Goal: Task Accomplishment & Management: Complete application form

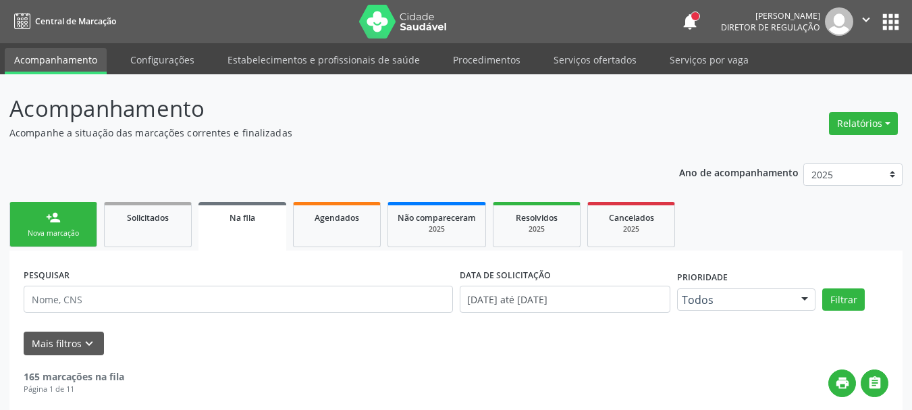
click at [894, 24] on button "apps" at bounding box center [891, 22] width 24 height 24
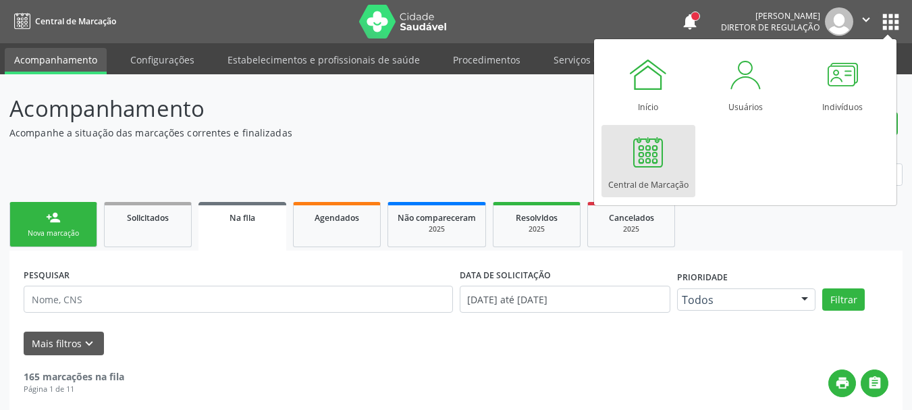
click at [663, 181] on div "Central de Marcação" at bounding box center [648, 181] width 80 height 18
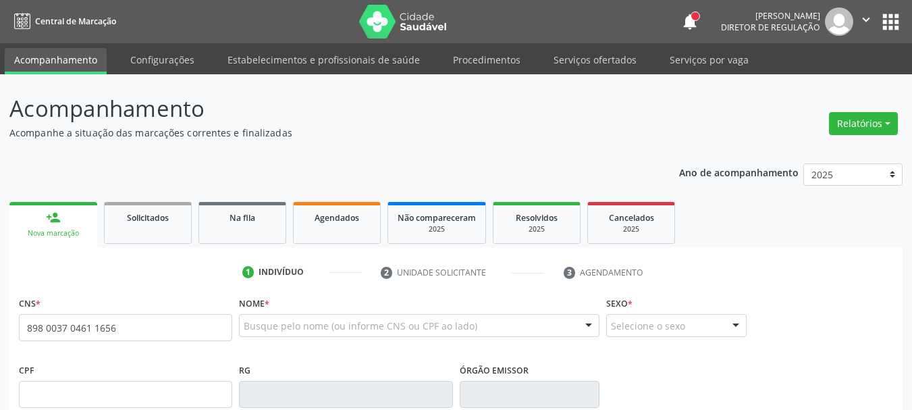
type input "898 0037 0461 1656"
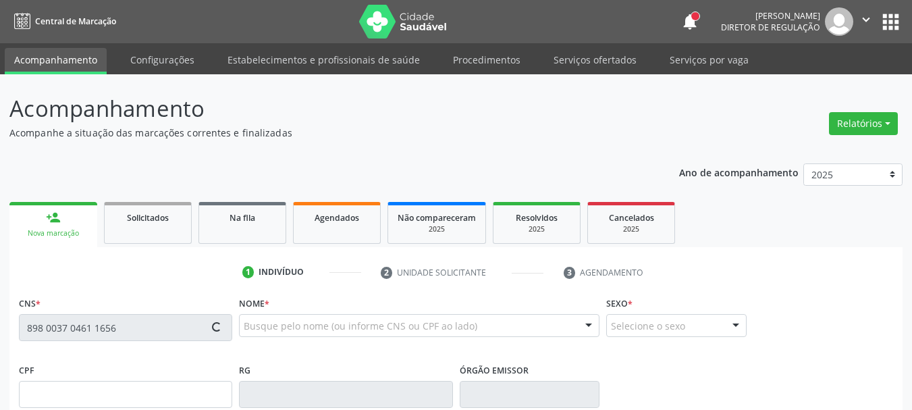
type input "327.516.018-47"
type input "21/06/1980"
type input "Idelidia Rodrigue de Lima"
type input "[PHONE_NUMBER]"
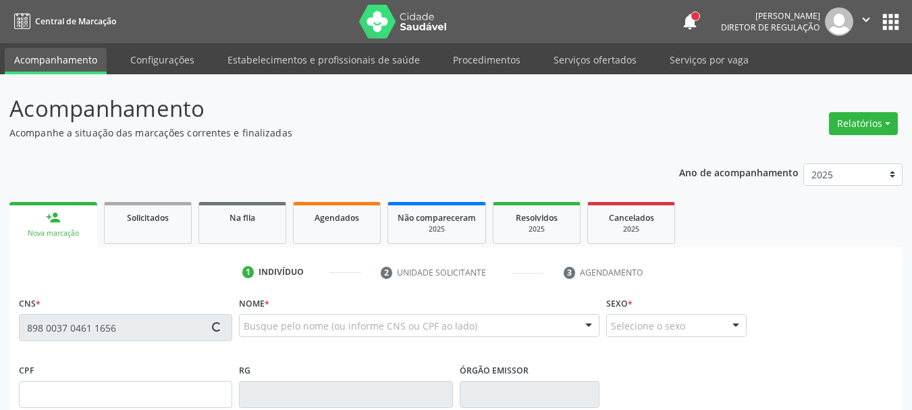
type input "S/N"
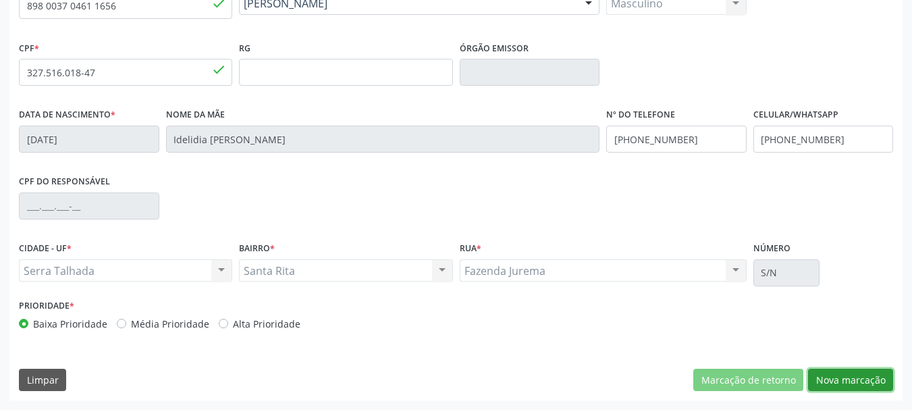
click at [877, 382] on button "Nova marcação" at bounding box center [850, 380] width 85 height 23
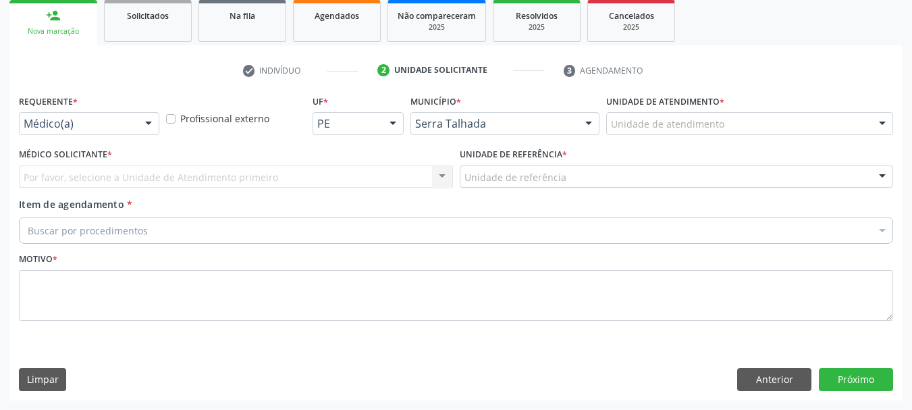
scroll to position [202, 0]
click at [74, 132] on div "Médico(a)" at bounding box center [89, 123] width 140 height 23
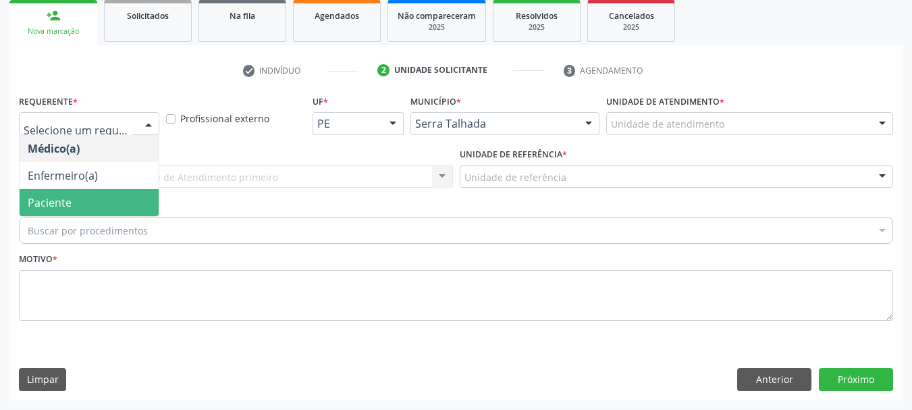
click at [72, 197] on span "Paciente" at bounding box center [89, 202] width 139 height 27
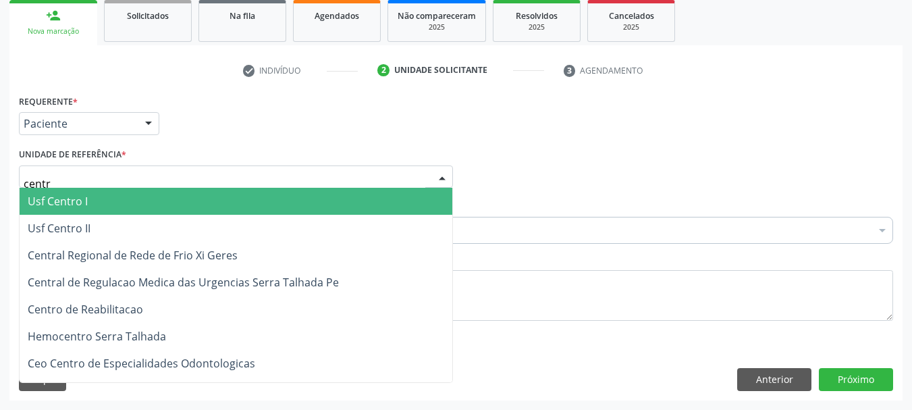
type input "centro"
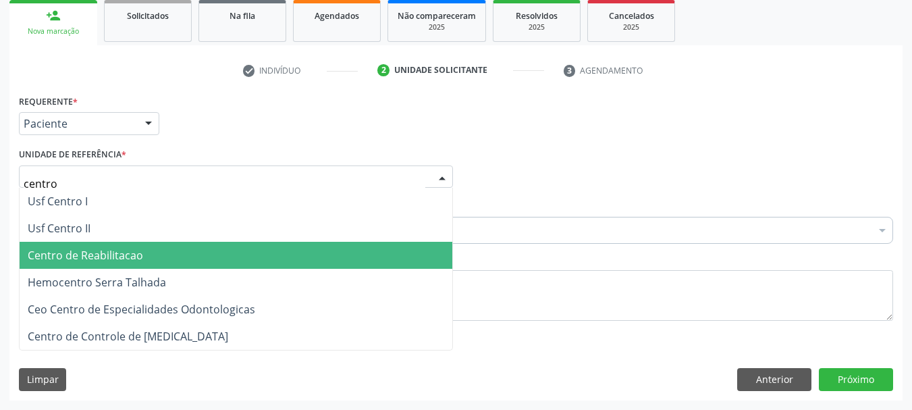
click at [180, 259] on span "Centro de Reabilitacao" at bounding box center [236, 255] width 433 height 27
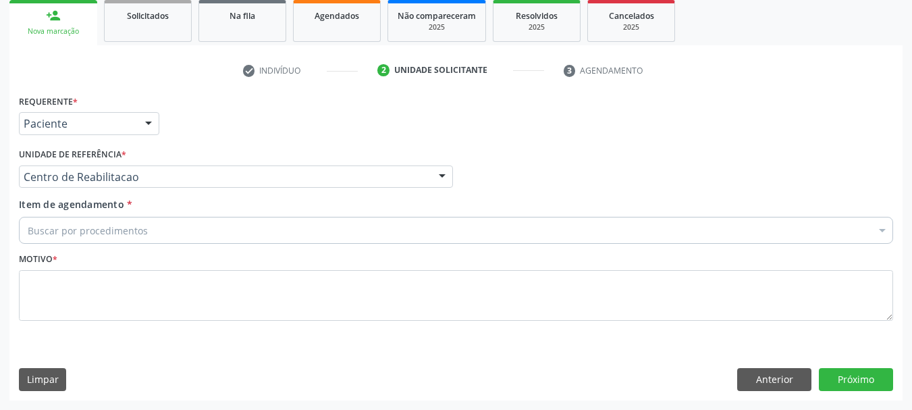
click at [148, 225] on div "Buscar por procedimentos" at bounding box center [456, 230] width 874 height 27
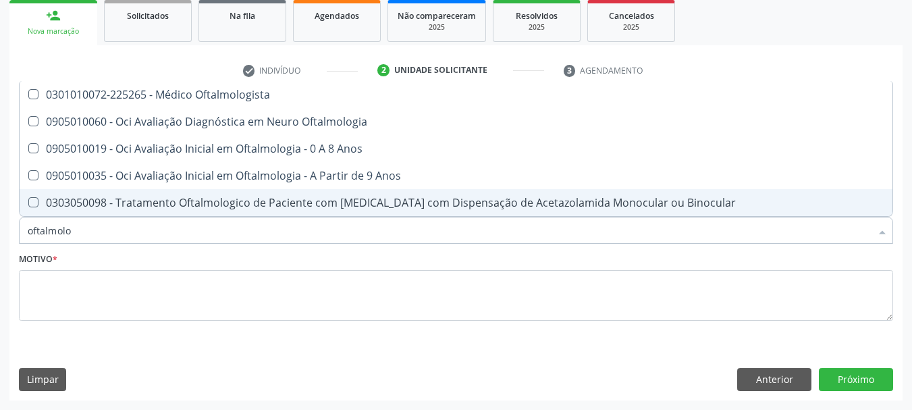
scroll to position [0, 0]
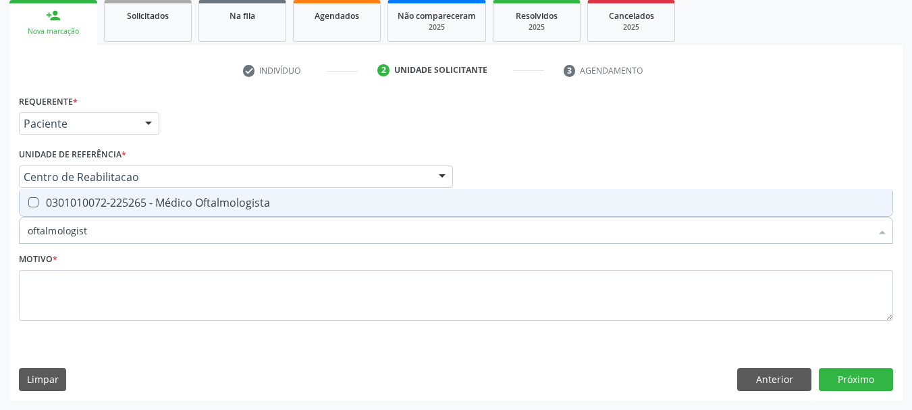
type input "oftalmologista"
click at [70, 194] on span "0301010072-225265 - Médico Oftalmologista" at bounding box center [456, 202] width 873 height 27
checkbox Oftalmologista "true"
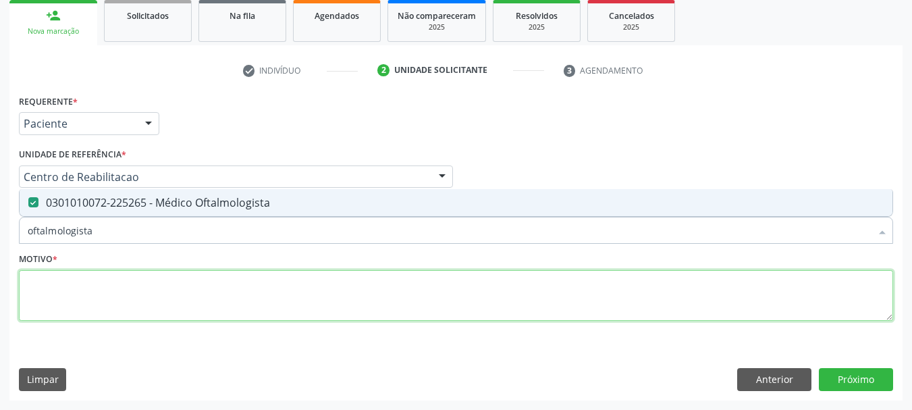
click at [76, 311] on textarea at bounding box center [456, 295] width 874 height 51
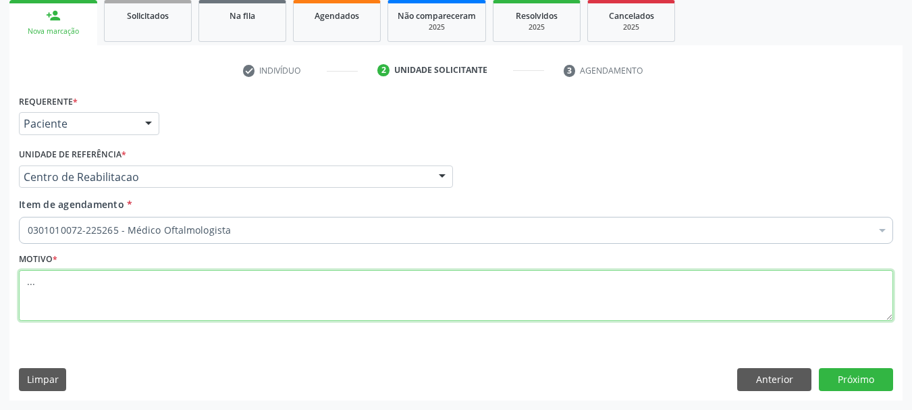
type textarea "..."
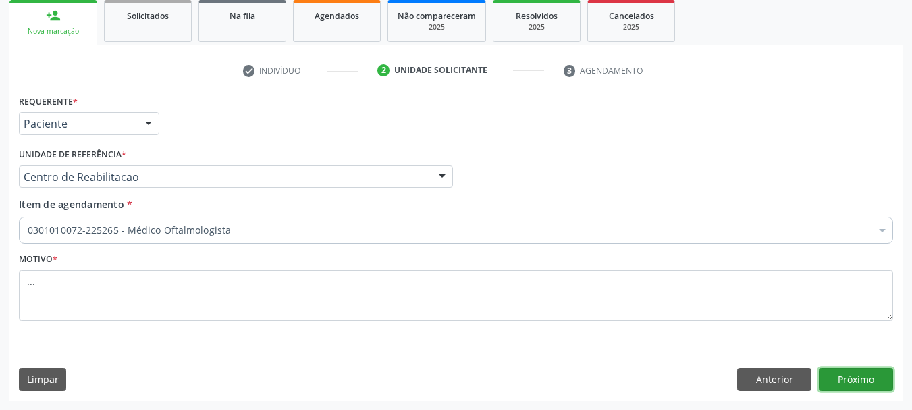
click at [878, 385] on button "Próximo" at bounding box center [856, 379] width 74 height 23
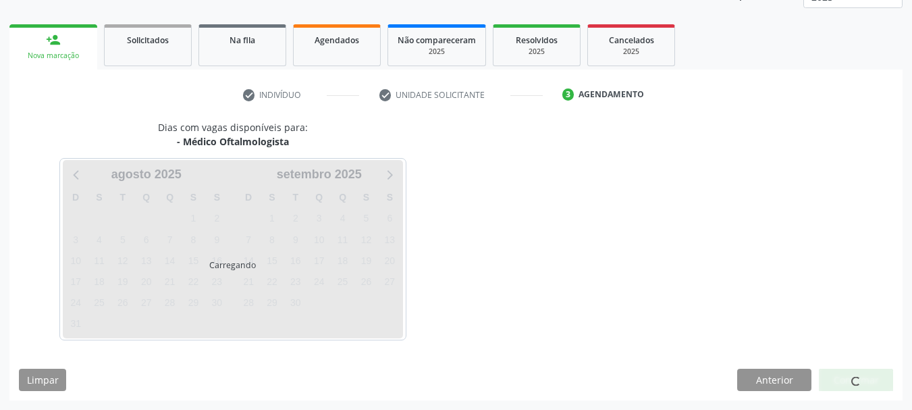
scroll to position [178, 0]
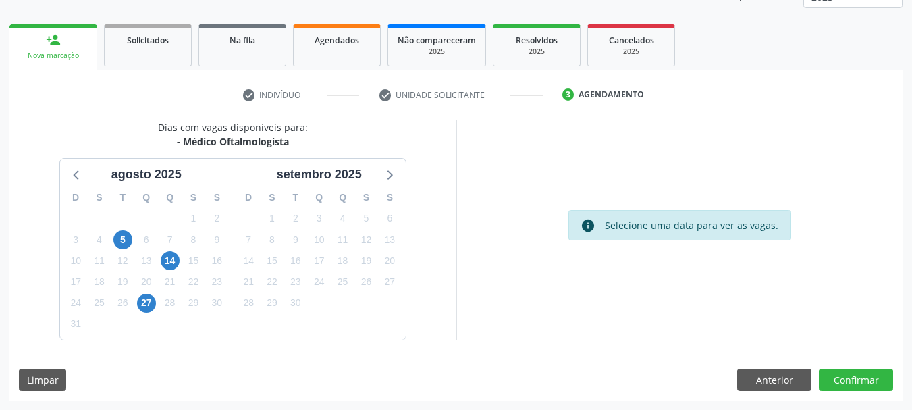
click at [157, 295] on div "27" at bounding box center [146, 302] width 24 height 21
click at [144, 302] on span "27" at bounding box center [146, 303] width 19 height 19
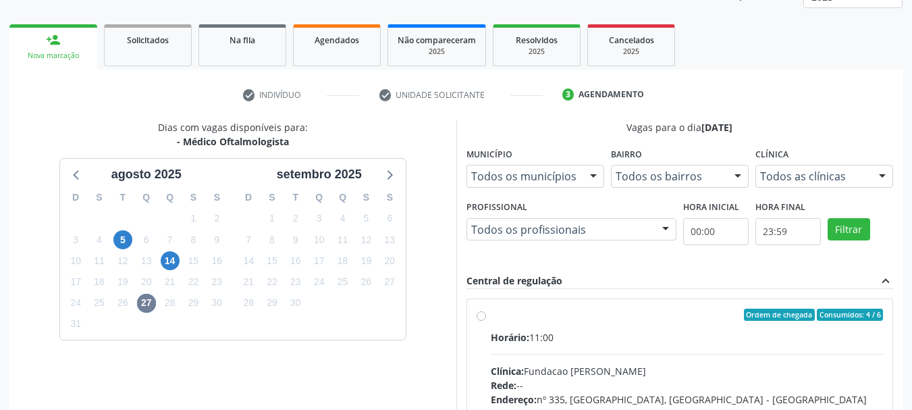
click at [491, 315] on label "Ordem de chegada Consumidos: 4 / 6 Horário: 11:00 Clínica: Fundacao Altino Vent…" at bounding box center [687, 411] width 393 height 207
click at [481, 315] on input "Ordem de chegada Consumidos: 4 / 6 Horário: 11:00 Clínica: Fundacao Altino Vent…" at bounding box center [481, 314] width 9 height 12
radio input "true"
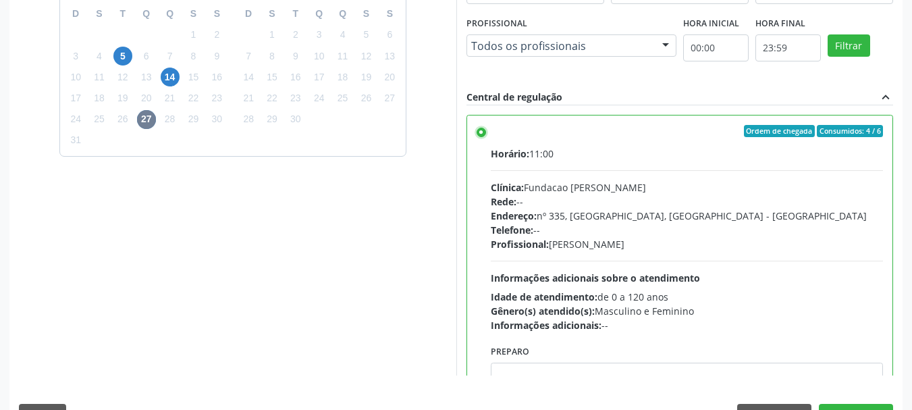
scroll to position [397, 0]
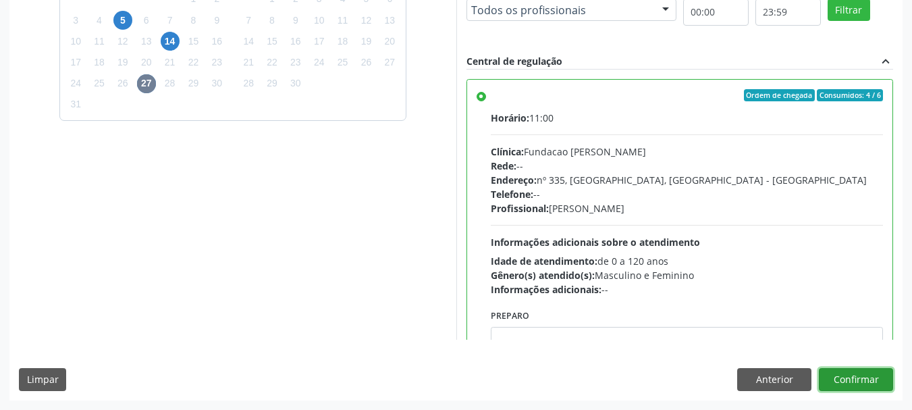
click at [854, 383] on button "Confirmar" at bounding box center [856, 379] width 74 height 23
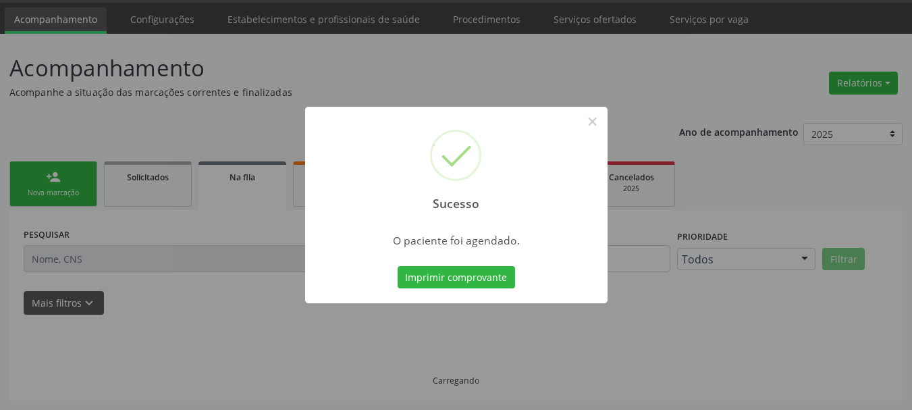
scroll to position [40, 0]
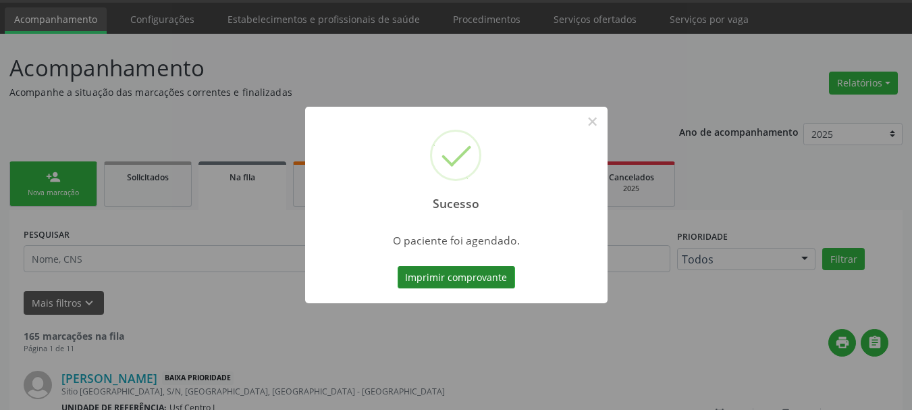
click at [423, 283] on button "Imprimir comprovante" at bounding box center [456, 277] width 117 height 23
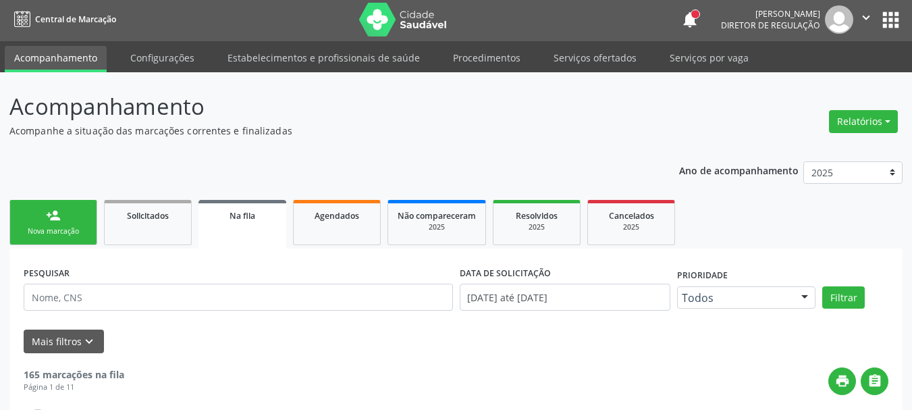
scroll to position [0, 0]
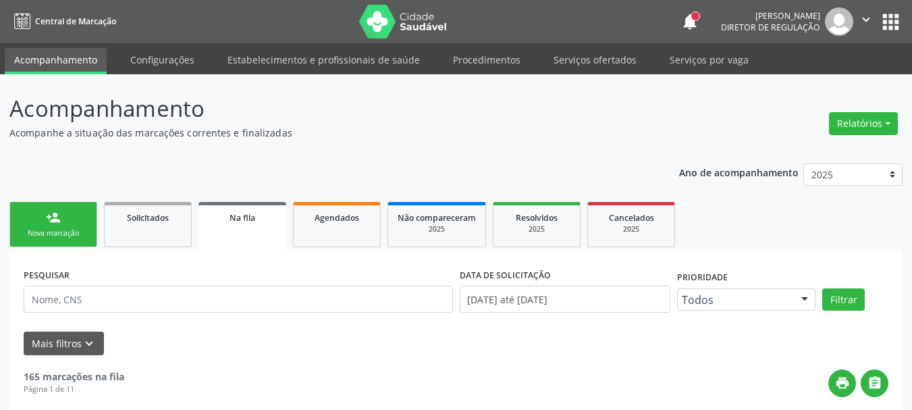
click at [879, 22] on button "apps" at bounding box center [891, 22] width 24 height 24
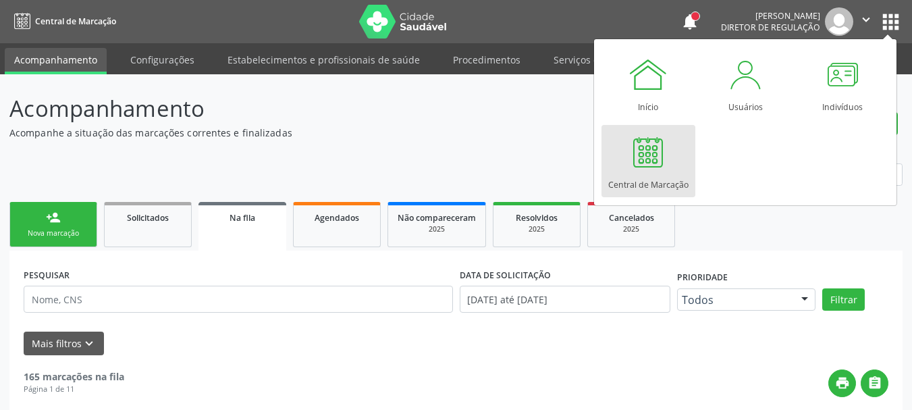
click at [651, 145] on div at bounding box center [648, 152] width 40 height 40
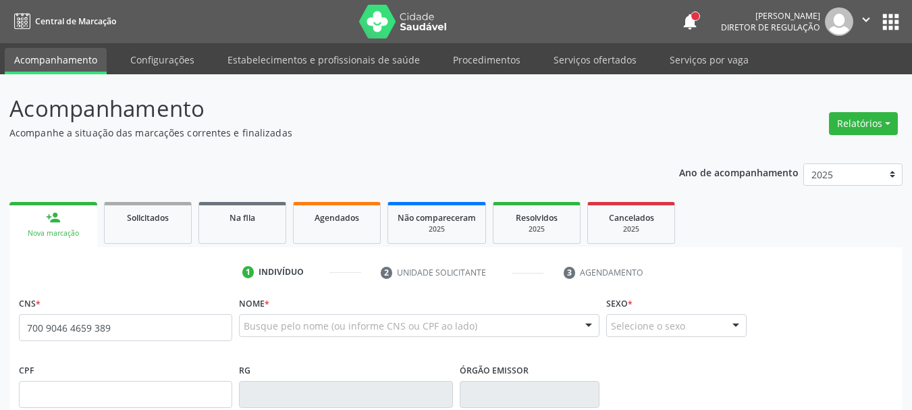
type input "700 9046 4659 3892"
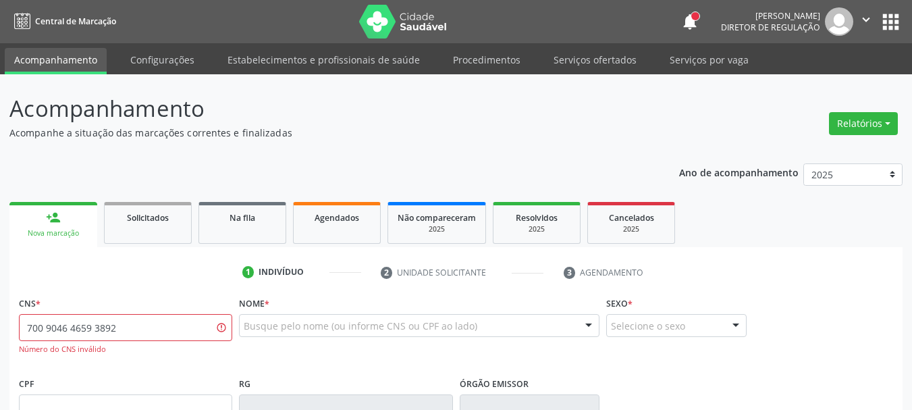
drag, startPoint x: 173, startPoint y: 327, endPoint x: 0, endPoint y: 315, distance: 173.8
click at [0, 315] on div "Acompanhamento Acompanhe a situação das marcações correntes e finalizadas Relat…" at bounding box center [456, 409] width 912 height 671
paste input "700 9049 4659 3892"
type input "700 9049 4659 3892"
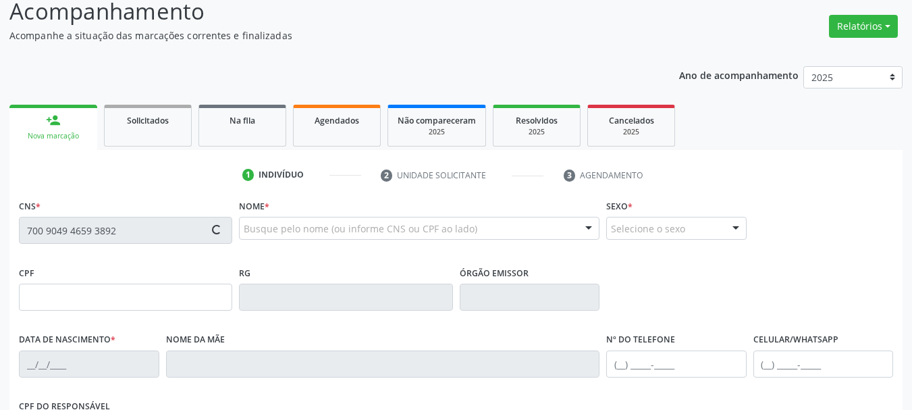
scroll to position [135, 0]
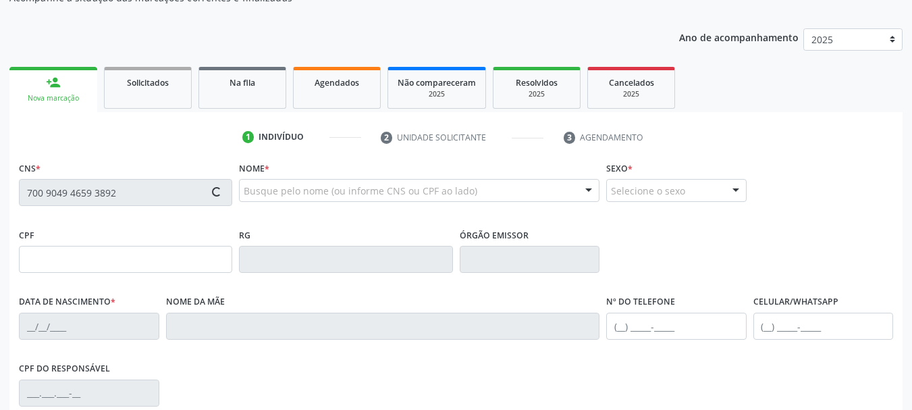
type input "212.405.824-04"
type input "[DATE]"
type input "[PERSON_NAME]"
type input "[PHONE_NUMBER]"
type input "339"
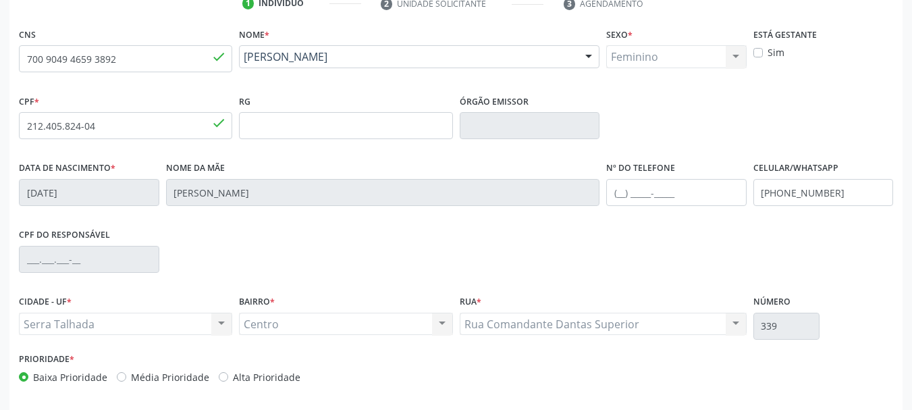
scroll to position [270, 0]
drag, startPoint x: 858, startPoint y: 198, endPoint x: 576, endPoint y: 219, distance: 282.2
click at [576, 219] on div "Data de nascimento * [DATE] Nome da mãe [PERSON_NAME] Nº do Telefone Celular/Wh…" at bounding box center [456, 190] width 881 height 67
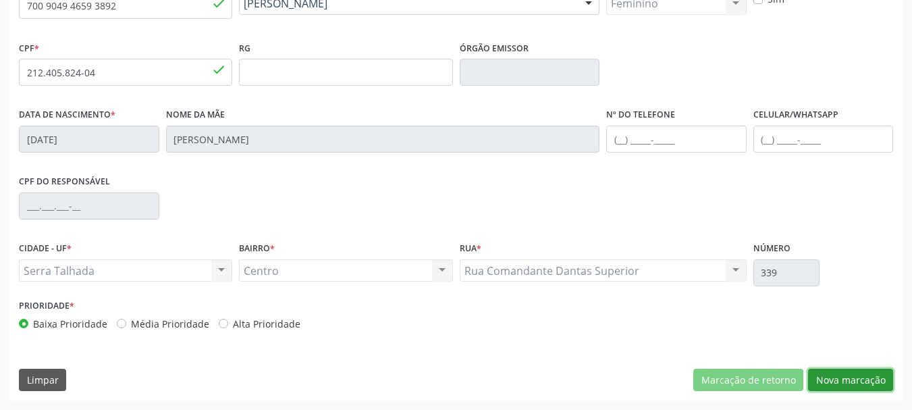
click at [840, 375] on button "Nova marcação" at bounding box center [850, 380] width 85 height 23
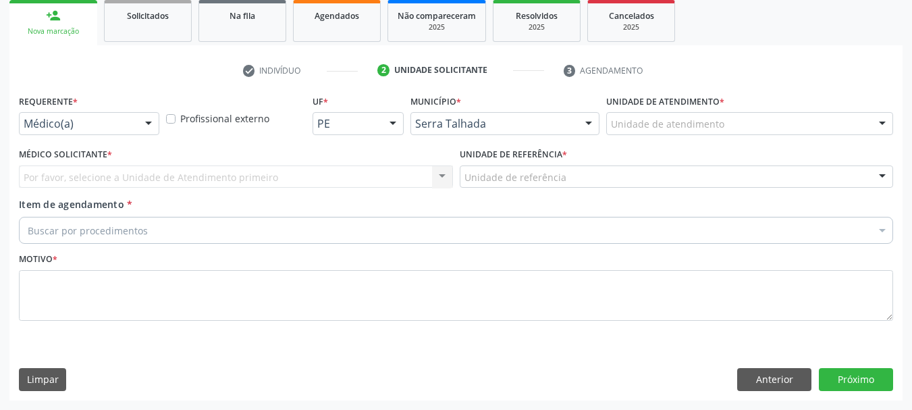
scroll to position [202, 0]
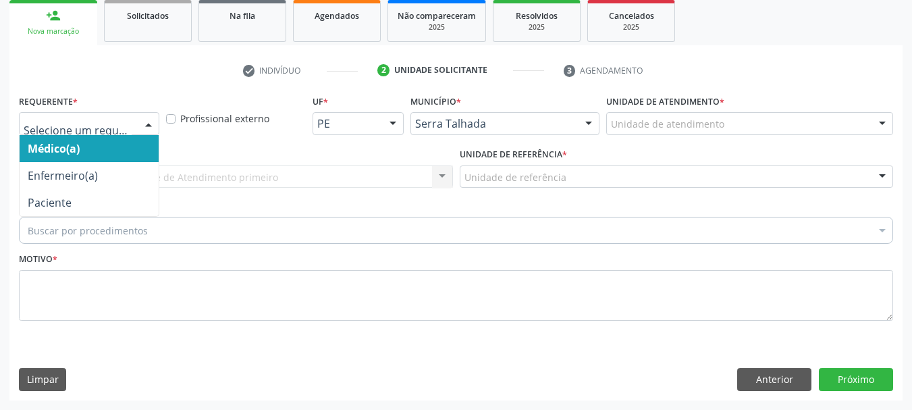
click at [118, 134] on div at bounding box center [89, 123] width 140 height 23
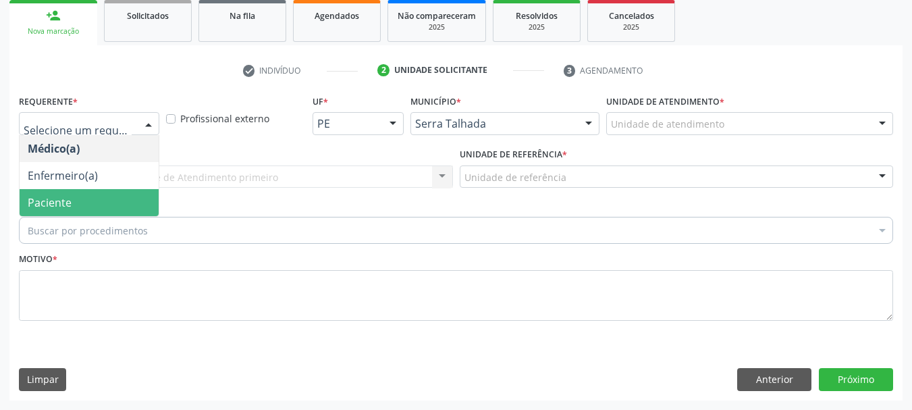
click at [60, 211] on span "Paciente" at bounding box center [89, 202] width 139 height 27
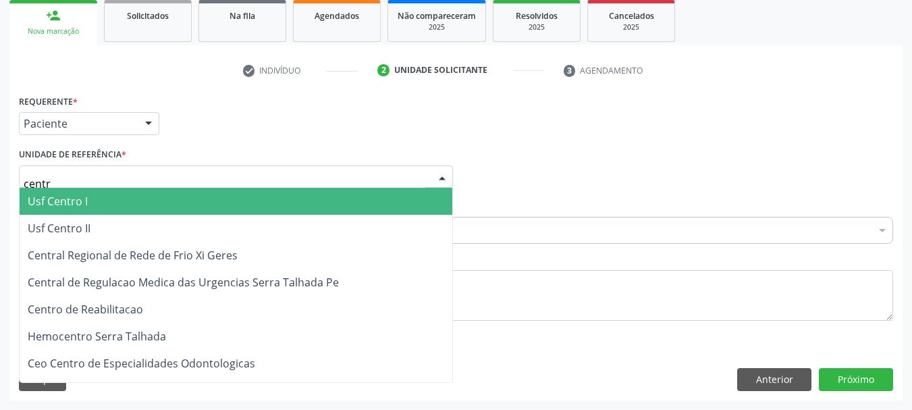
type input "centro"
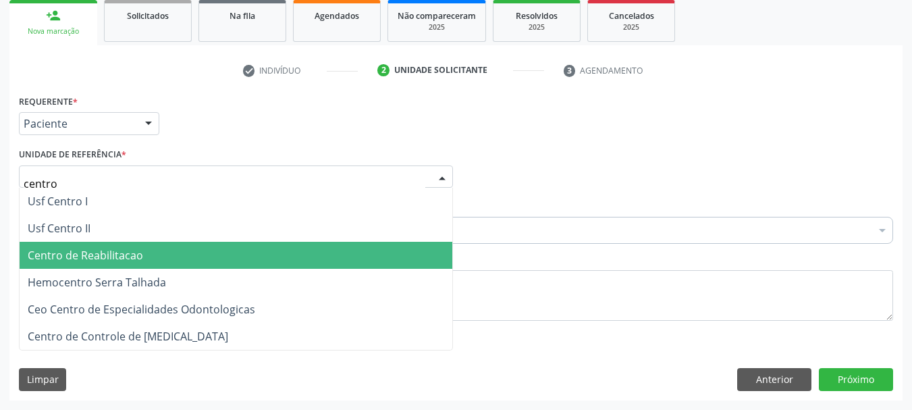
click at [86, 251] on span "Centro de Reabilitacao" at bounding box center [85, 255] width 115 height 15
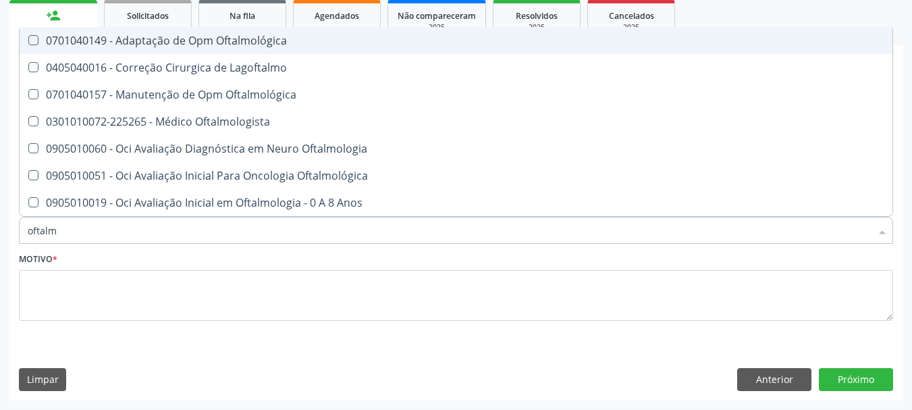
type input "oftalmo"
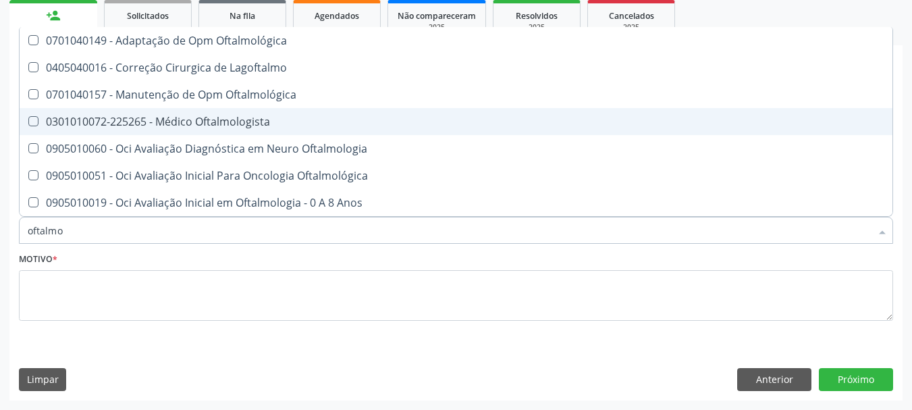
click at [203, 122] on div "0301010072-225265 - Médico Oftalmologista" at bounding box center [456, 121] width 856 height 11
checkbox Oftalmologista "true"
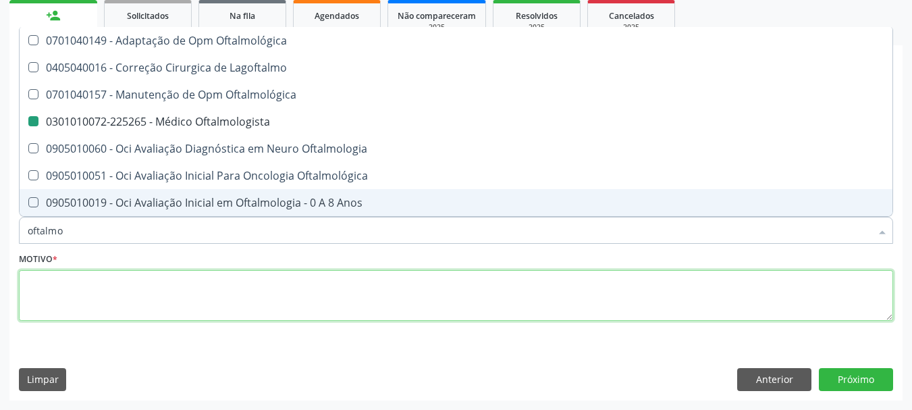
click at [105, 302] on textarea at bounding box center [456, 295] width 874 height 51
checkbox Lagoftalmo "true"
checkbox Oftalmologista "false"
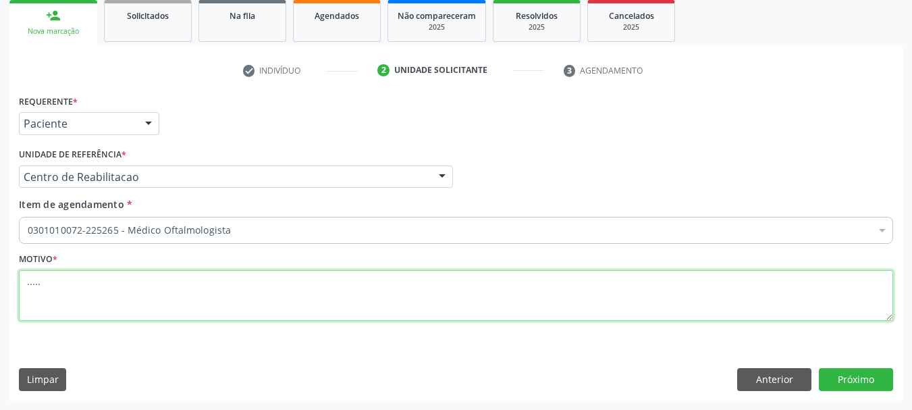
type textarea "....."
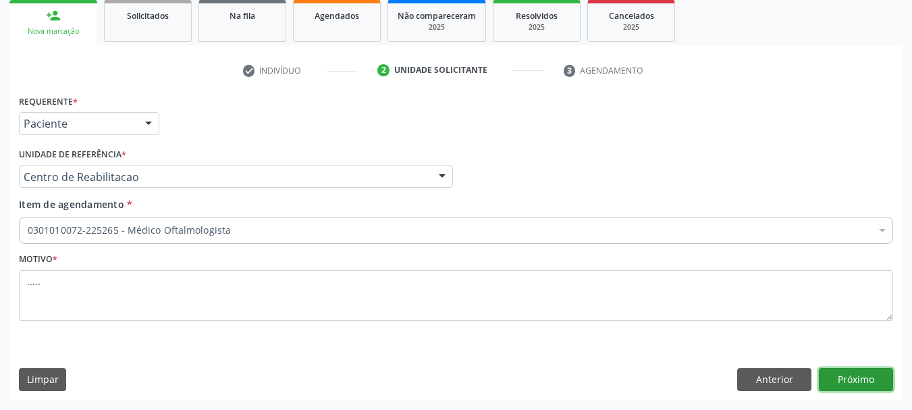
click at [869, 379] on button "Próximo" at bounding box center [856, 379] width 74 height 23
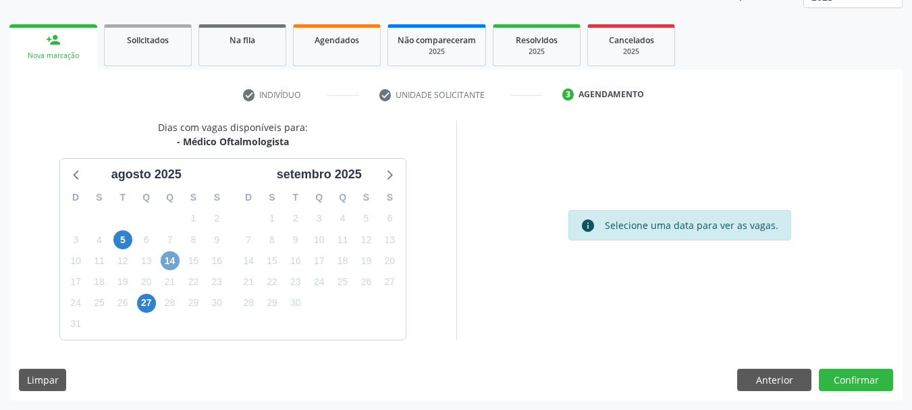
click at [170, 261] on span "14" at bounding box center [170, 260] width 19 height 19
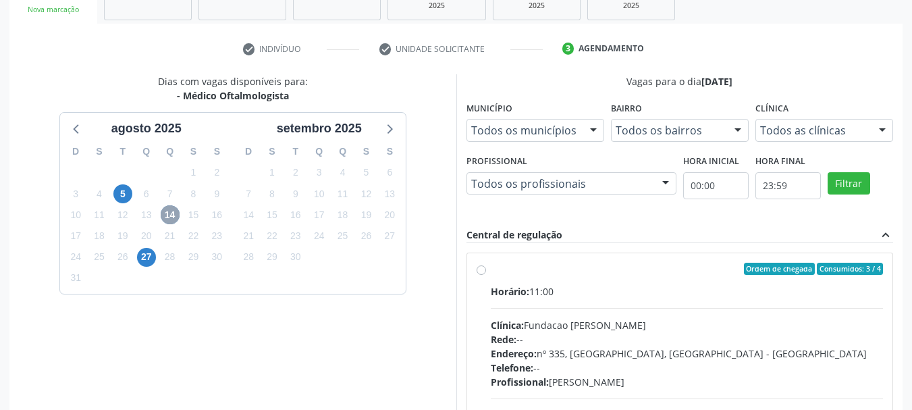
scroll to position [245, 0]
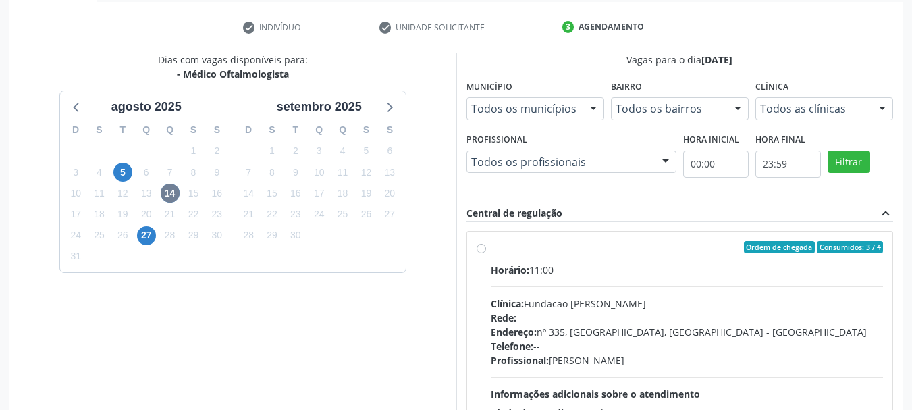
drag, startPoint x: 478, startPoint y: 250, endPoint x: 491, endPoint y: 248, distance: 13.6
click at [491, 250] on label "Ordem de chegada Consumidos: 3 / 4 Horário: 11:00 Clínica: Fundacao [PERSON_NAM…" at bounding box center [687, 344] width 393 height 207
click at [479, 250] on input "Ordem de chegada Consumidos: 3 / 4 Horário: 11:00 Clínica: Fundacao [PERSON_NAM…" at bounding box center [481, 247] width 9 height 12
radio input "true"
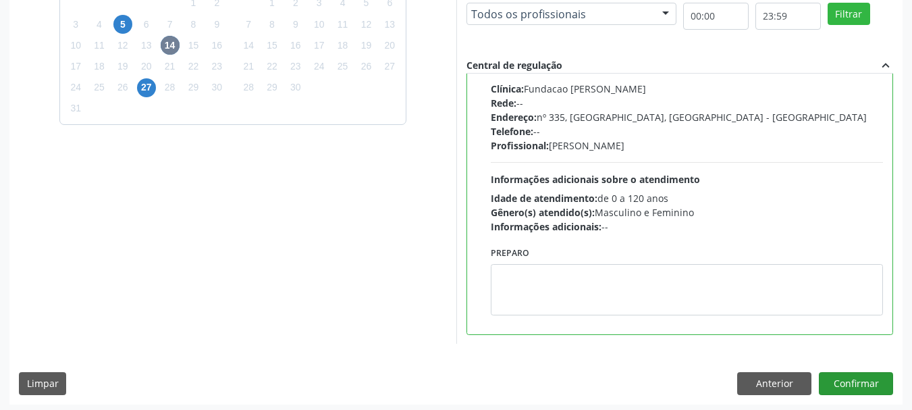
scroll to position [397, 0]
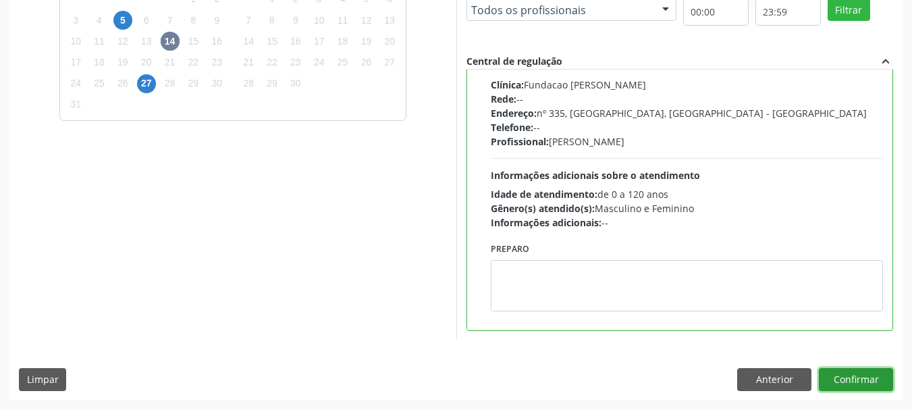
click at [865, 385] on button "Confirmar" at bounding box center [856, 379] width 74 height 23
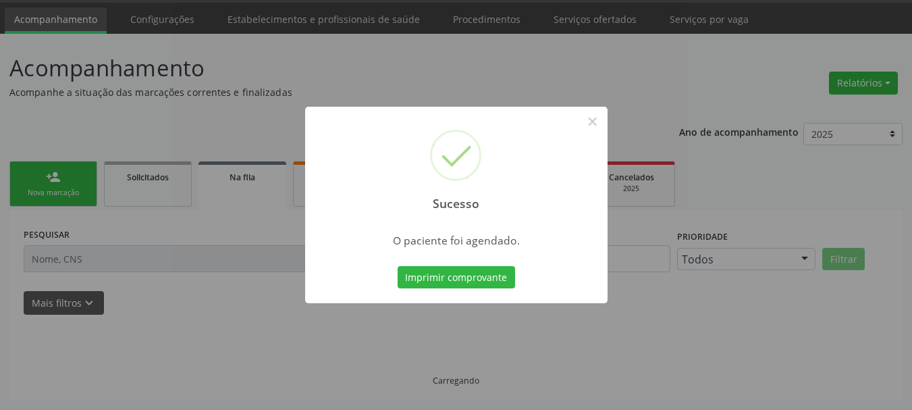
scroll to position [40, 0]
click at [481, 271] on button "Imprimir comprovante" at bounding box center [456, 277] width 117 height 23
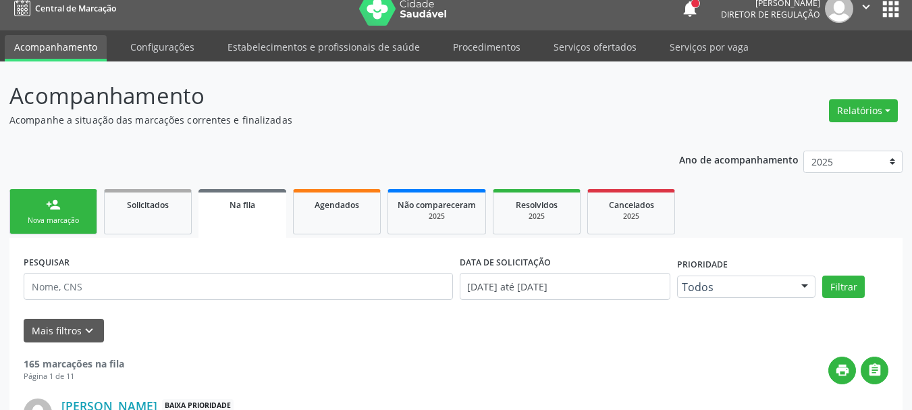
scroll to position [0, 0]
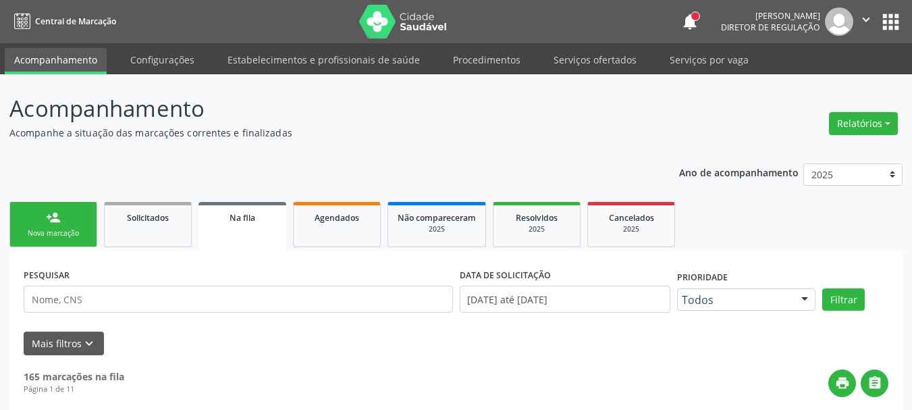
click at [893, 15] on button "apps" at bounding box center [891, 22] width 24 height 24
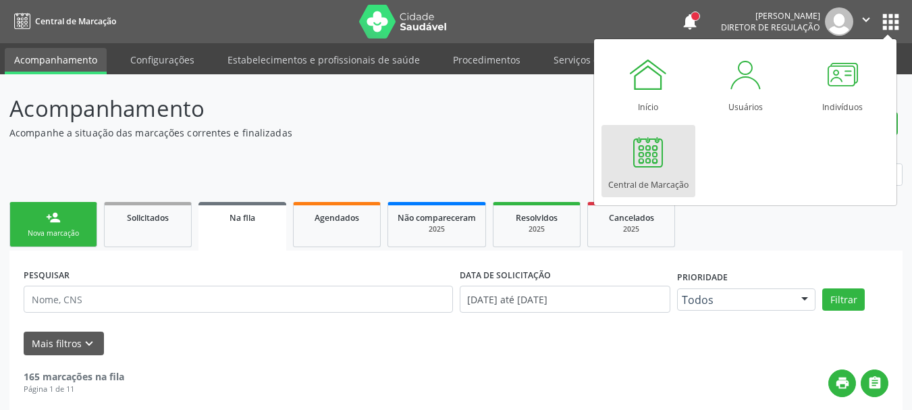
click at [655, 166] on div at bounding box center [648, 152] width 40 height 40
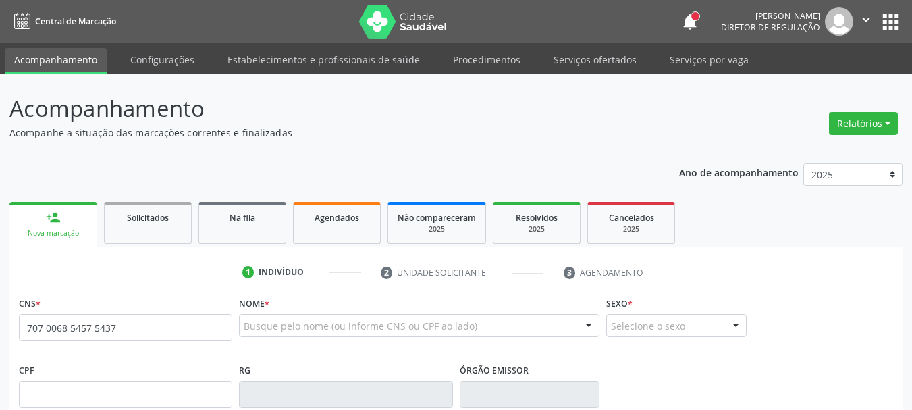
type input "707 0068 5457 5437"
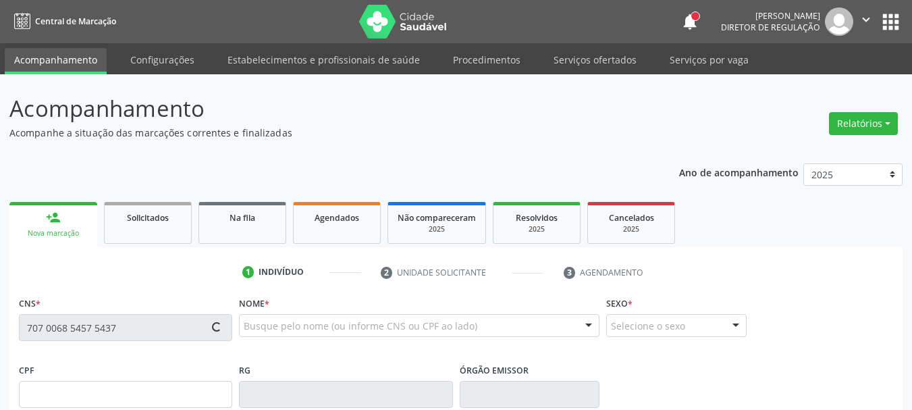
type input "628.412.034-68"
type input "[DATE]"
type input "[PERSON_NAME]"
type input "(87) 99999-9999"
type input "882.205.324-91"
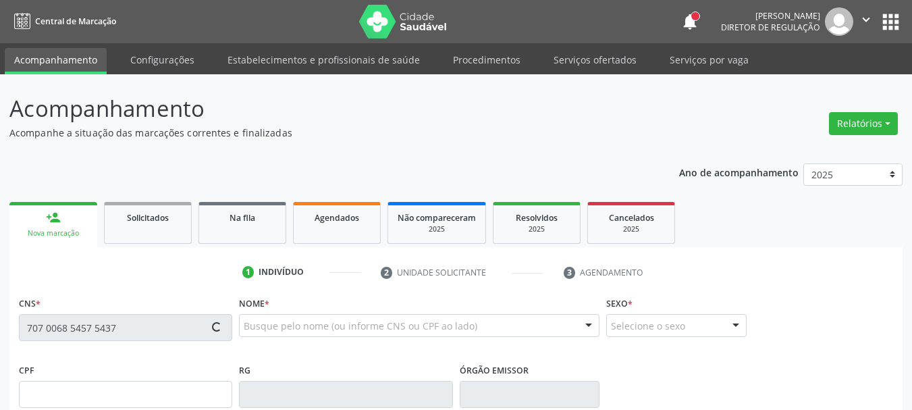
type input "S/N"
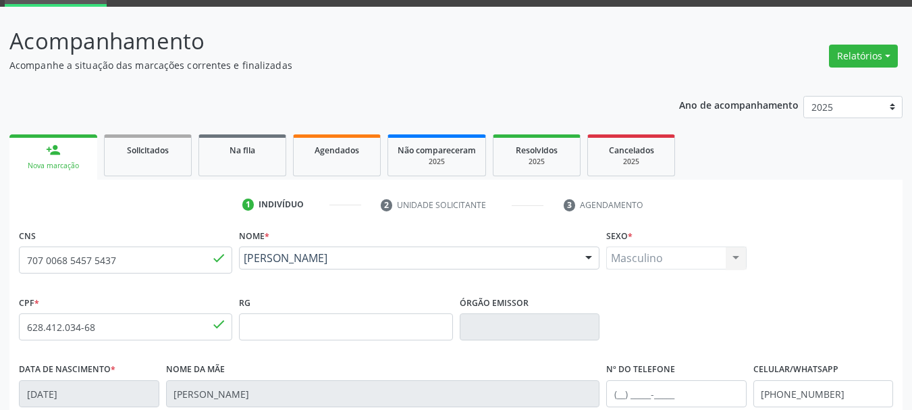
scroll to position [135, 0]
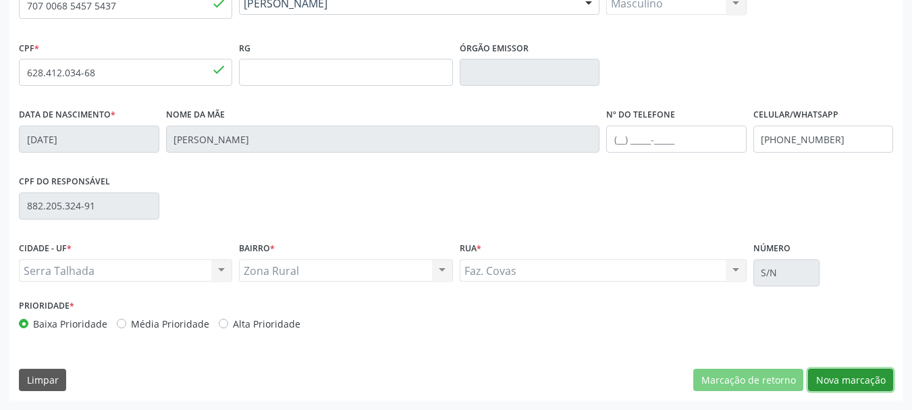
click at [827, 387] on button "Nova marcação" at bounding box center [850, 380] width 85 height 23
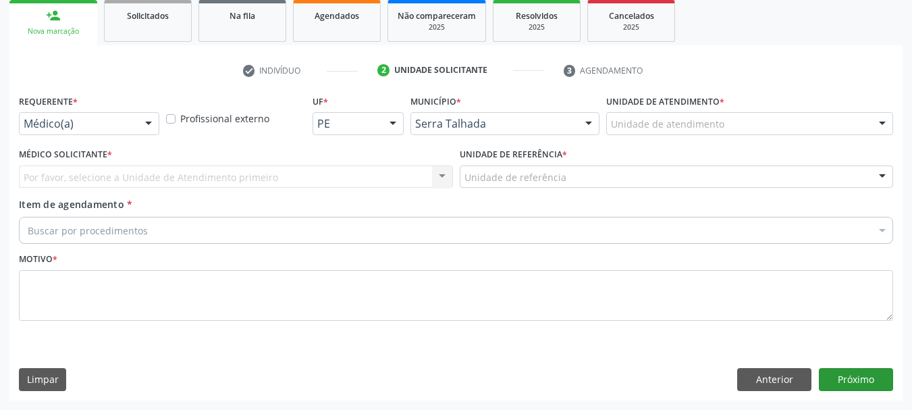
scroll to position [202, 0]
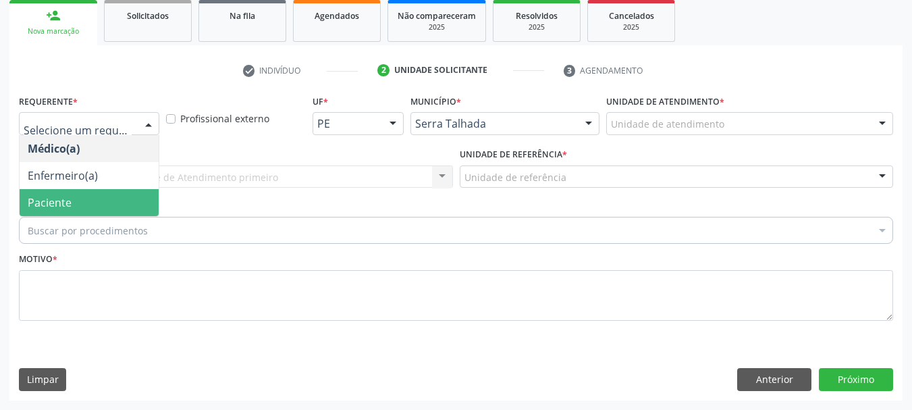
click at [69, 200] on span "Paciente" at bounding box center [50, 202] width 44 height 15
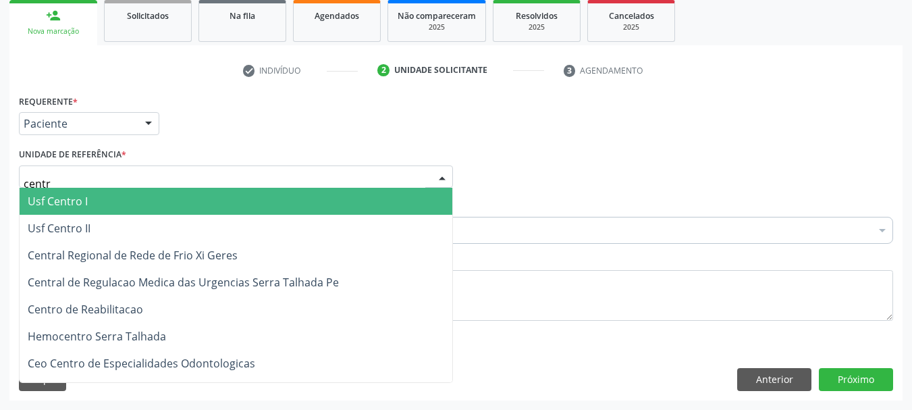
type input "centro"
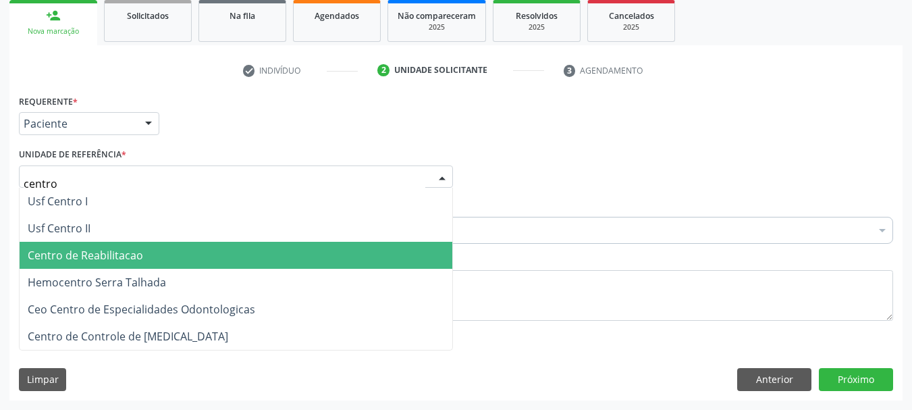
click at [84, 263] on span "Centro de Reabilitacao" at bounding box center [85, 255] width 115 height 15
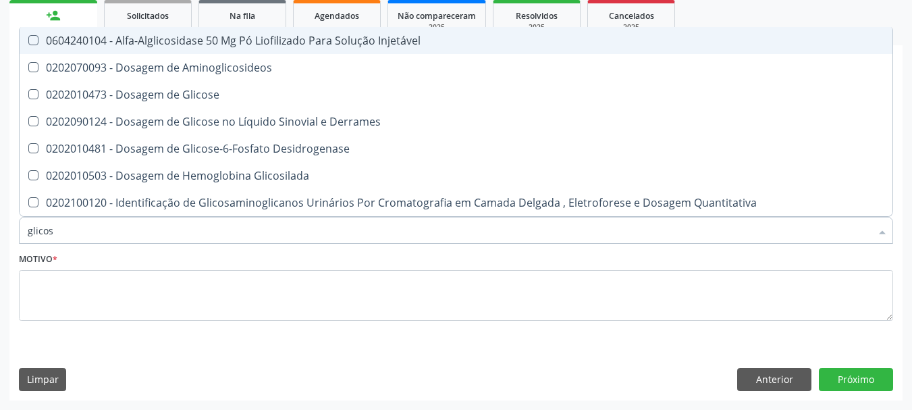
type input "glicose"
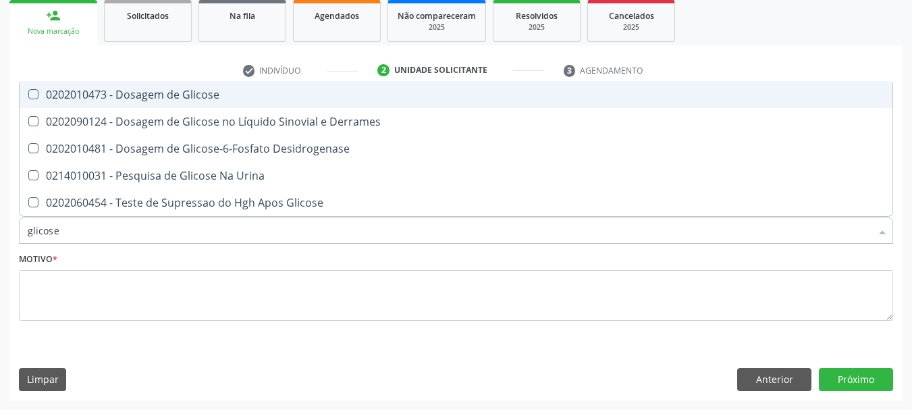
click at [188, 100] on div "0202010473 - Dosagem de Glicose" at bounding box center [456, 94] width 856 height 11
checkbox Glicose "true"
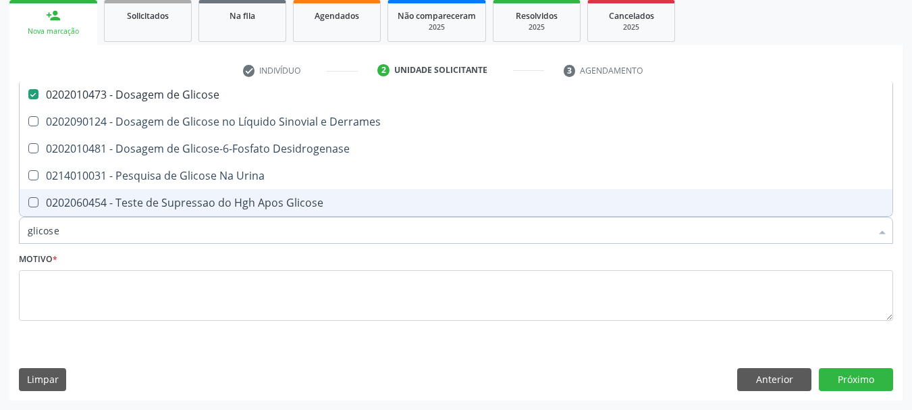
type input "glicos"
checkbox Glicose "false"
checkbox Desidrogenase "true"
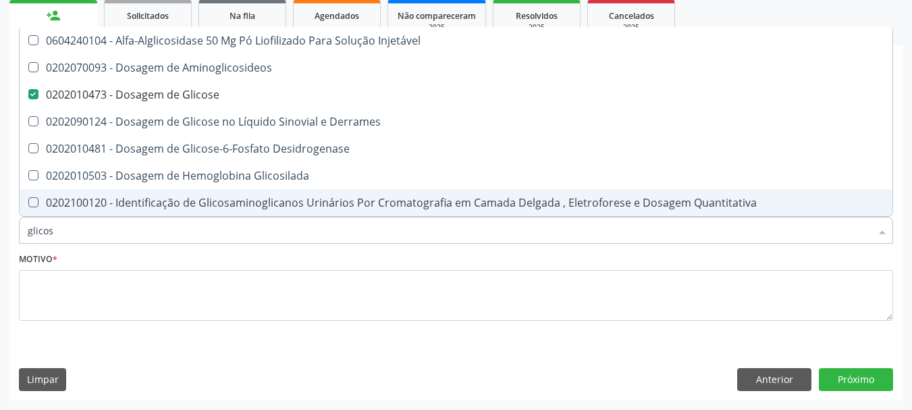
type input "glico"
checkbox Glicose "false"
checkbox Glicosilada "true"
type input "g"
checkbox Glicosilada "false"
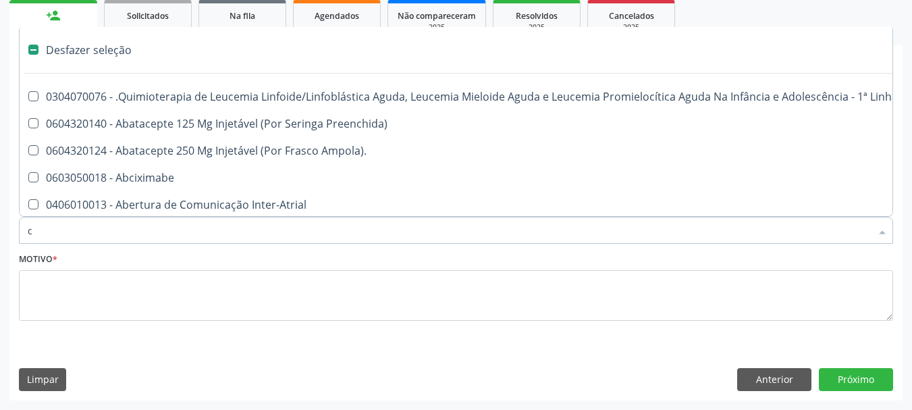
type input "co"
checkbox Quantitativa\) "true"
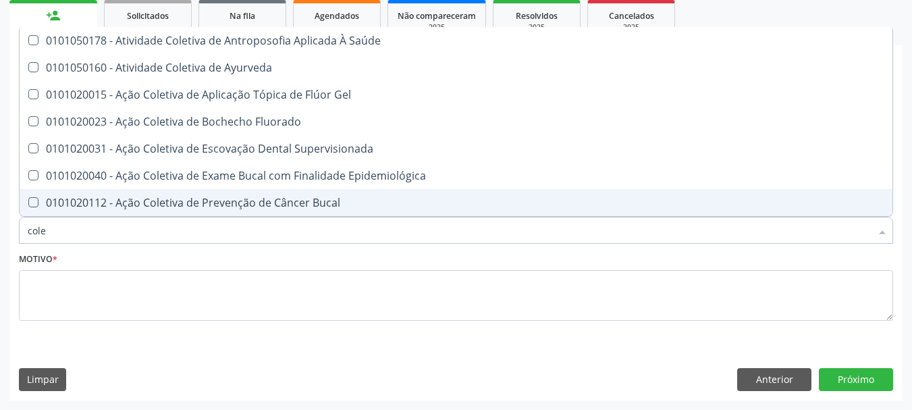
type input "coles"
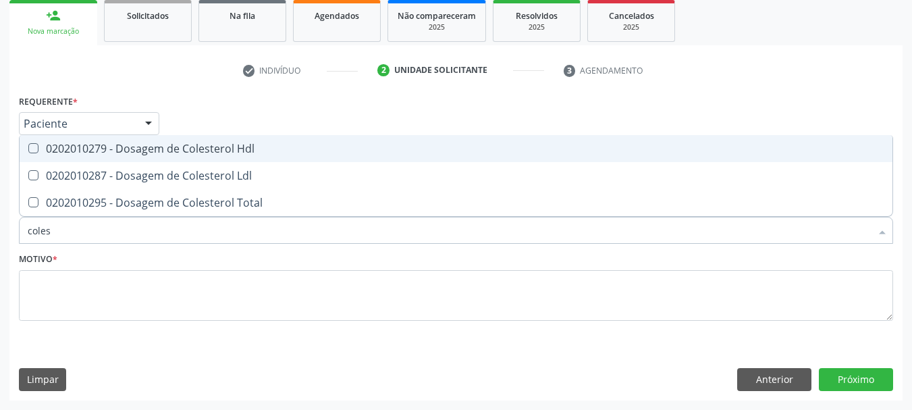
click at [161, 151] on div "0202010279 - Dosagem de Colesterol Hdl" at bounding box center [456, 148] width 856 height 11
checkbox Hdl "true"
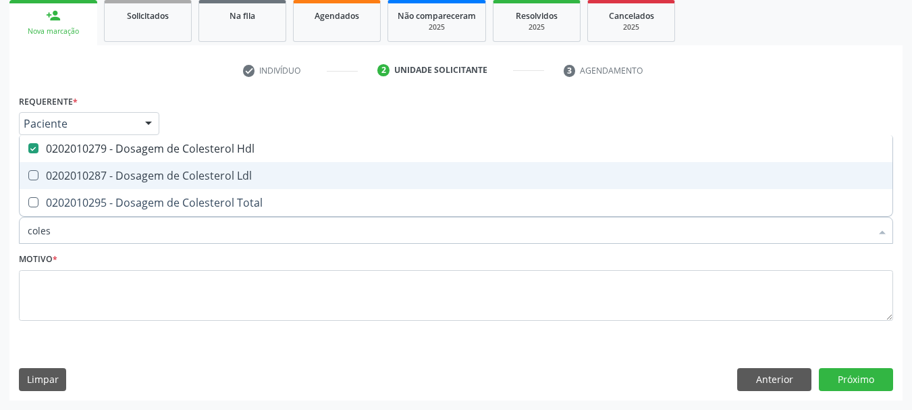
click at [150, 178] on div "0202010287 - Dosagem de Colesterol Ldl" at bounding box center [456, 175] width 856 height 11
click at [155, 181] on div "0202010287 - Dosagem de Colesterol Ldl" at bounding box center [456, 175] width 856 height 11
click at [142, 180] on div "0202010287 - Dosagem de Colesterol Ldl" at bounding box center [456, 175] width 856 height 11
checkbox Ldl "true"
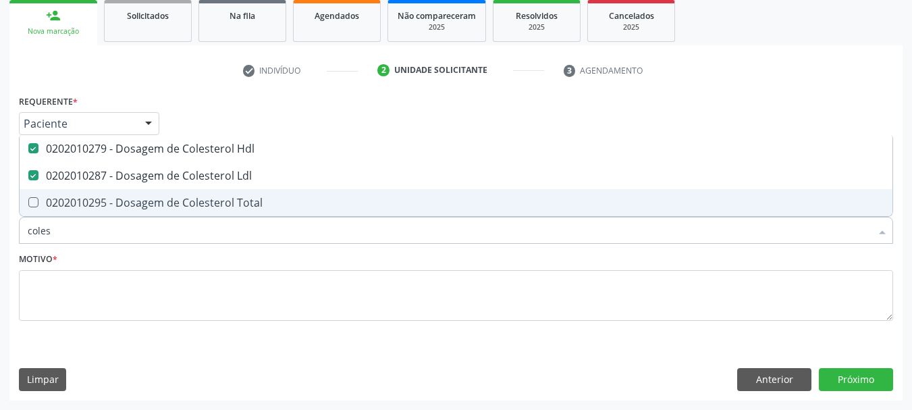
click at [139, 201] on div "0202010295 - Dosagem de Colesterol Total" at bounding box center [456, 202] width 856 height 11
checkbox Total "true"
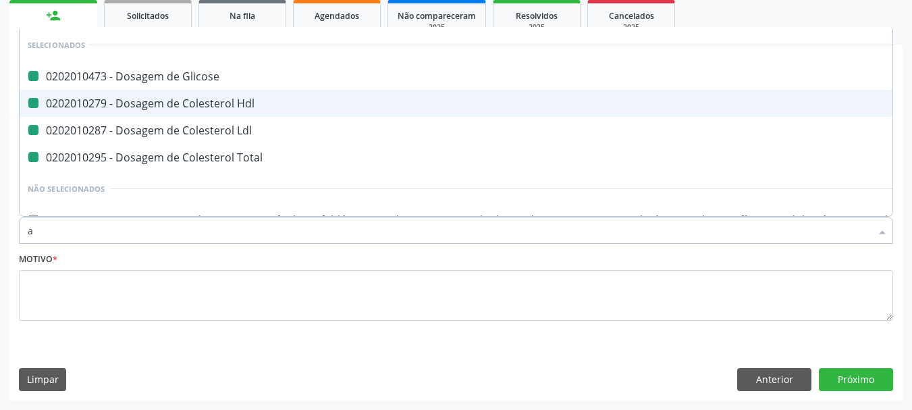
type input "ac"
checkbox Glicose "false"
checkbox Hdl "false"
checkbox Ldl "false"
checkbox Total "false"
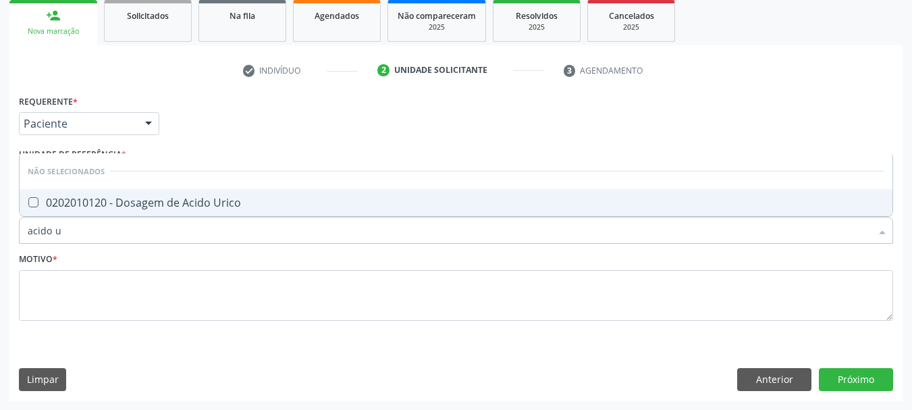
type input "acido ur"
click at [124, 213] on span "0202010120 - Dosagem de Acido Urico" at bounding box center [456, 202] width 873 height 27
checkbox Urico "true"
type input "acido"
checkbox Urico "false"
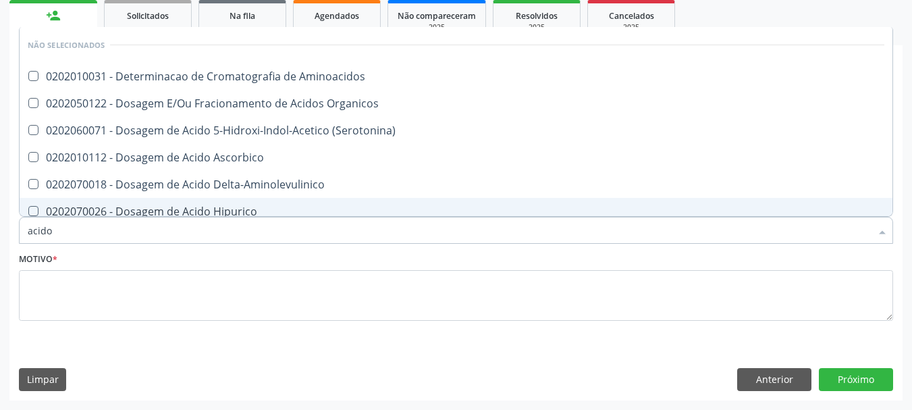
type input "acid"
checkbox Urico "false"
checkbox Cromatografia\) "true"
type input "a"
checkbox Aminoacidos "true"
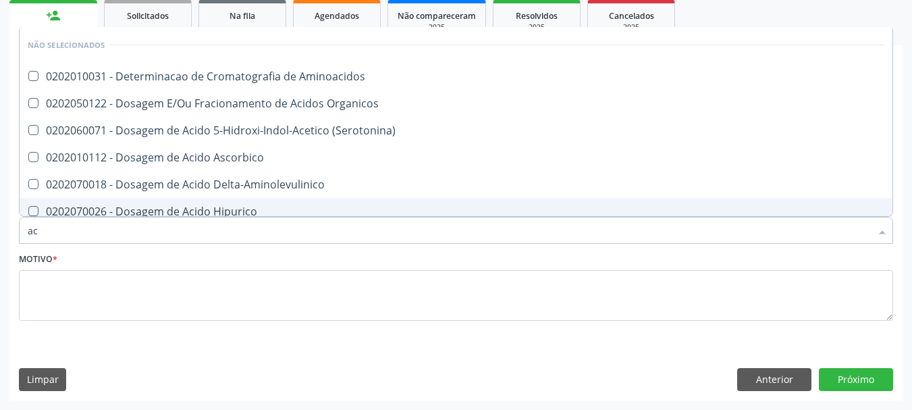
checkbox Organicos "true"
checkbox \(Serotonina\) "true"
checkbox Ascorbico "true"
checkbox Cromatografia\) "false"
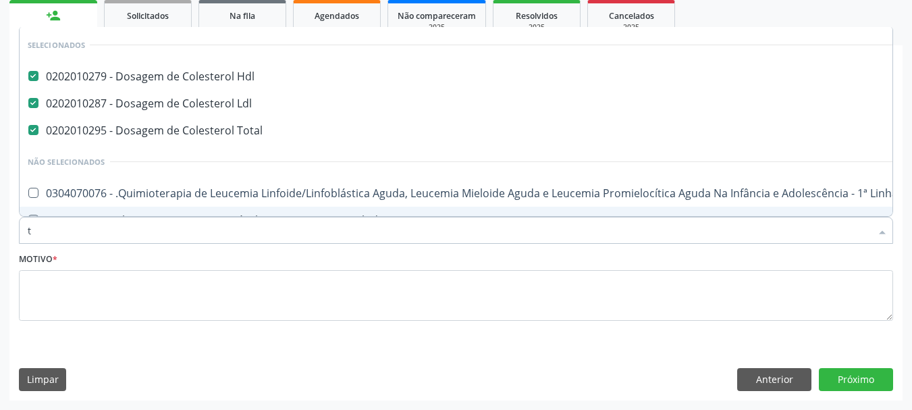
type input "tg"
checkbox Hdl "false"
checkbox Ldl "false"
type input "tgo"
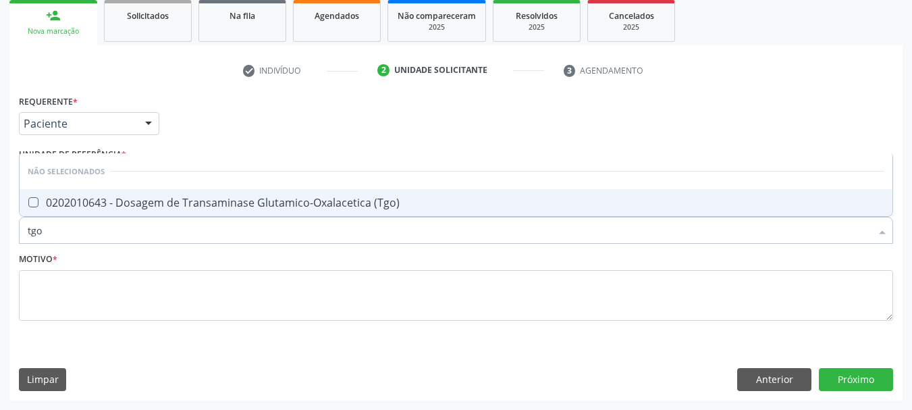
click at [124, 206] on div "0202010643 - Dosagem de Transaminase Glutamico-Oxalacetica (Tgo)" at bounding box center [456, 202] width 856 height 11
checkbox \(Tgo\) "true"
type input "tgp"
click at [125, 205] on div "0202010651 - Dosagem de Transaminase Glutamico-Piruvica (Tgp)" at bounding box center [456, 202] width 856 height 11
checkbox \(Tgp\) "true"
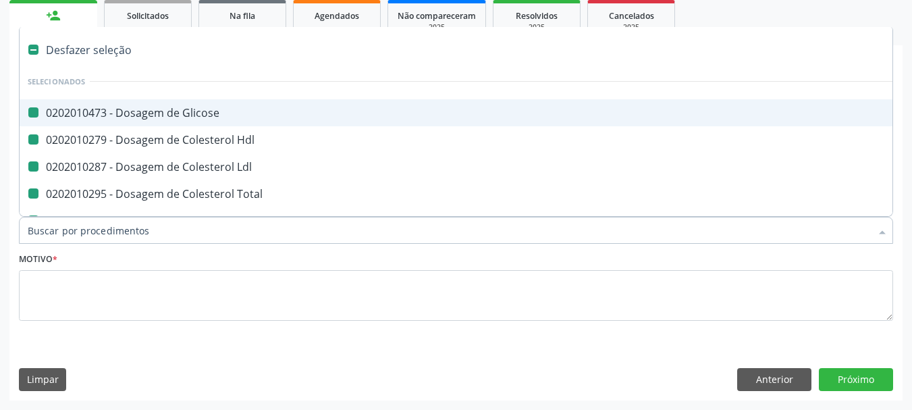
type input "b"
checkbox Glicose "false"
checkbox Hdl "false"
checkbox Ldl "false"
checkbox Total "false"
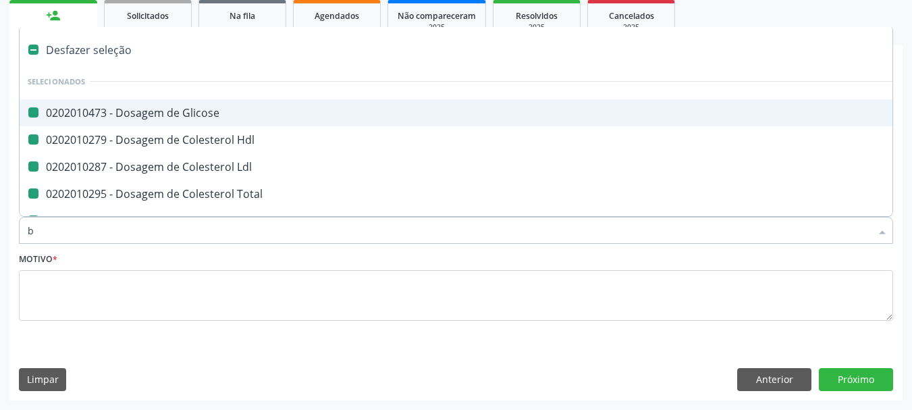
checkbox Urico "false"
checkbox \(Tgo\) "false"
checkbox \(Tgp\) "false"
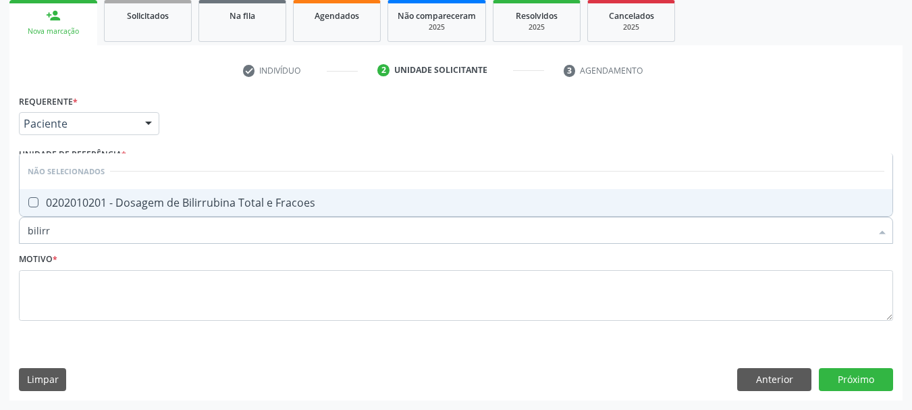
type input "bilirru"
click at [304, 202] on div "0202010201 - Dosagem de Bilirrubina Total e Fracoes" at bounding box center [456, 202] width 856 height 11
checkbox Fracoes "true"
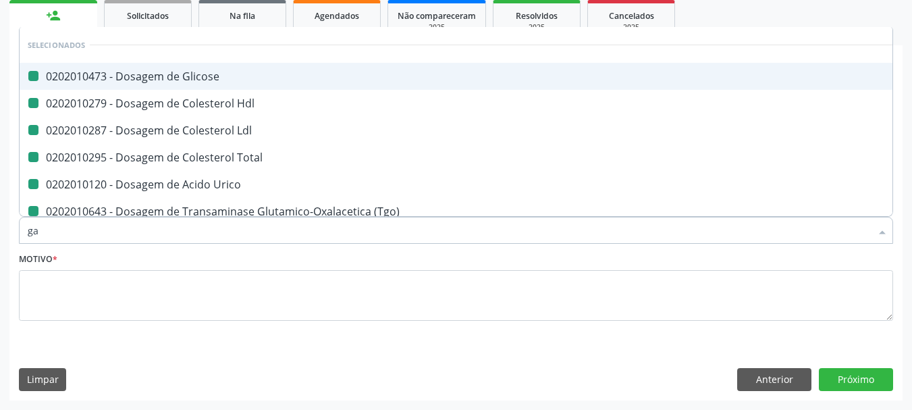
type input "gam"
checkbox Glicose "false"
checkbox Hdl "false"
checkbox Ldl "false"
checkbox Total "false"
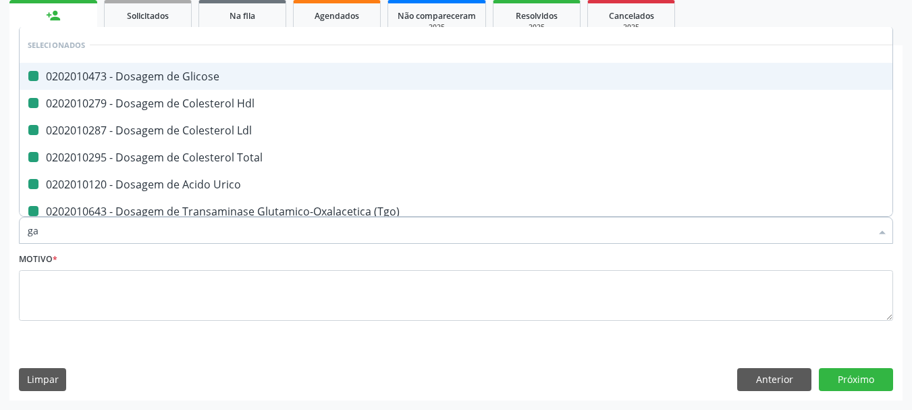
checkbox Urico "false"
checkbox \(Tgo\) "false"
checkbox \(Tgp\) "false"
checkbox Fracoes "false"
type input "gama"
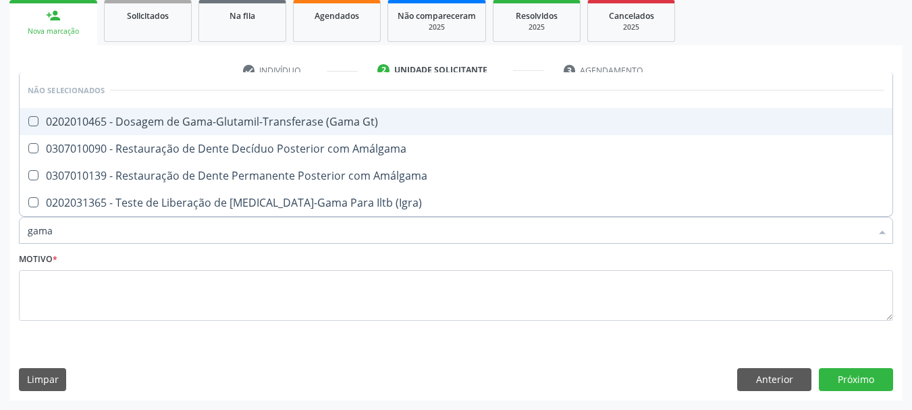
click at [156, 117] on div "0202010465 - Dosagem de Gama-Glutamil-Transferase (Gama Gt)" at bounding box center [456, 121] width 856 height 11
checkbox Gt\) "true"
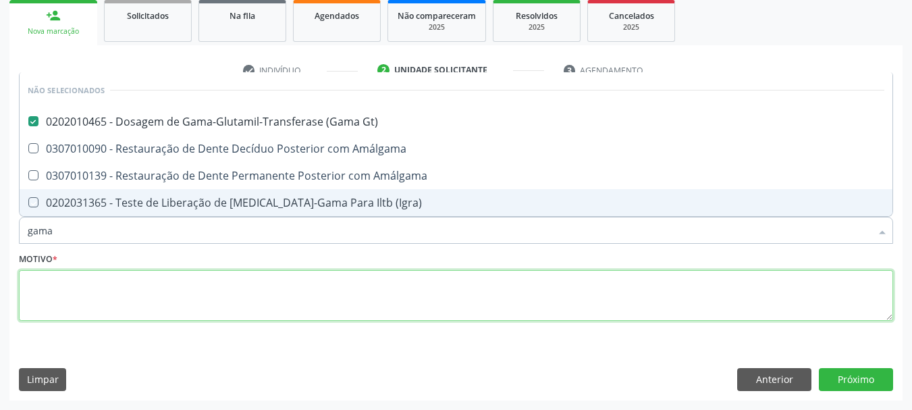
click at [123, 316] on textarea at bounding box center [456, 295] width 874 height 51
checkbox Amálgama "true"
checkbox \(Igra\) "true"
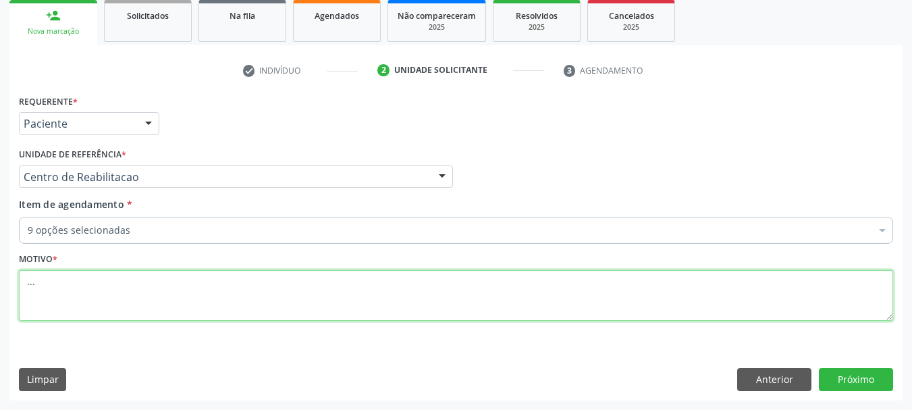
type textarea "..."
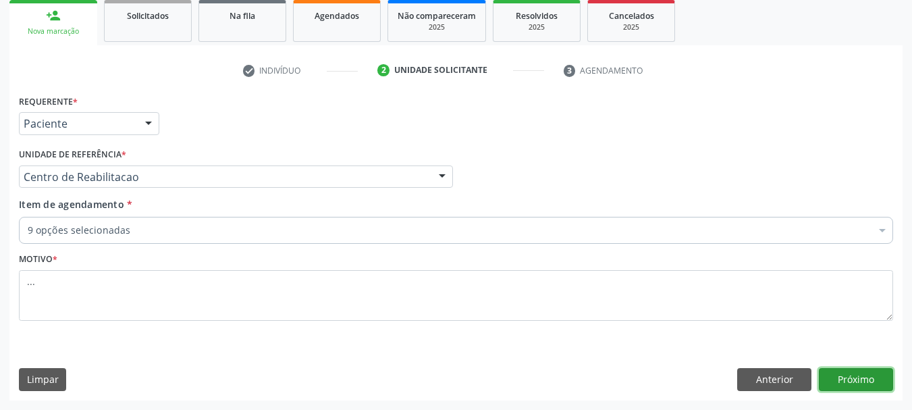
click at [851, 377] on button "Próximo" at bounding box center [856, 379] width 74 height 23
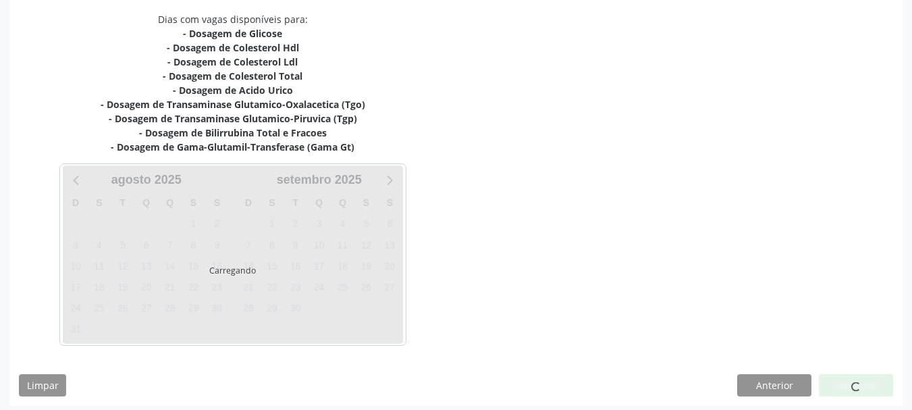
scroll to position [291, 0]
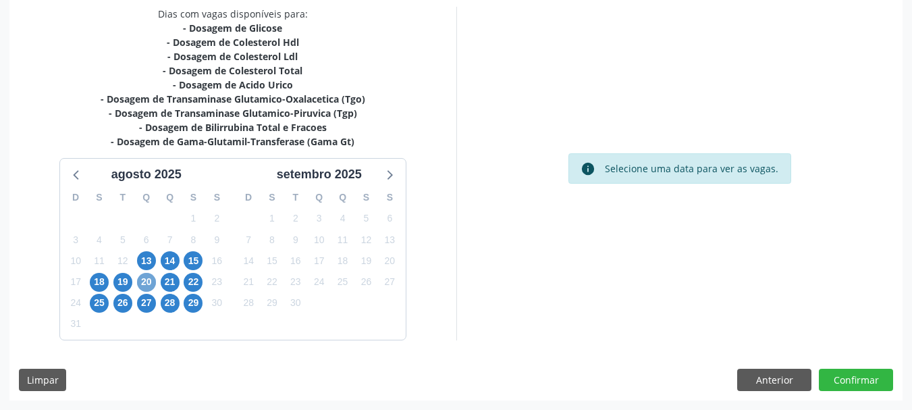
click at [144, 281] on span "20" at bounding box center [146, 282] width 19 height 19
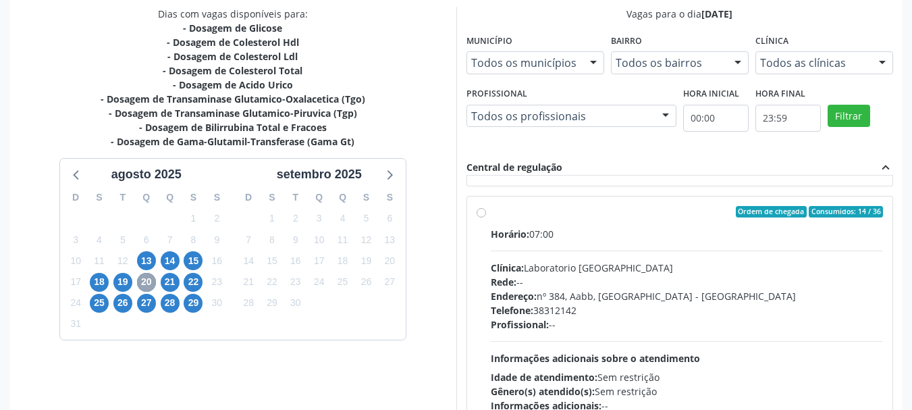
scroll to position [202, 0]
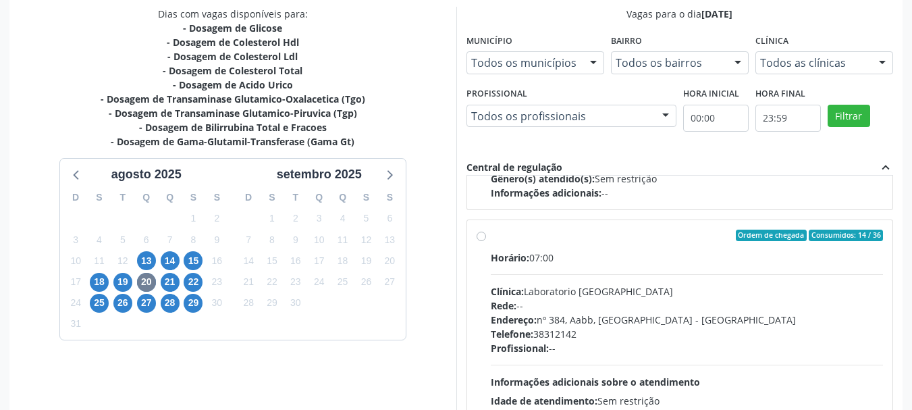
click at [477, 252] on div "Ordem de chegada Consumidos: 14 / 36 Horário: 07:00 Clínica: Laboratorio Sao Fr…" at bounding box center [680, 332] width 407 height 207
radio input "true"
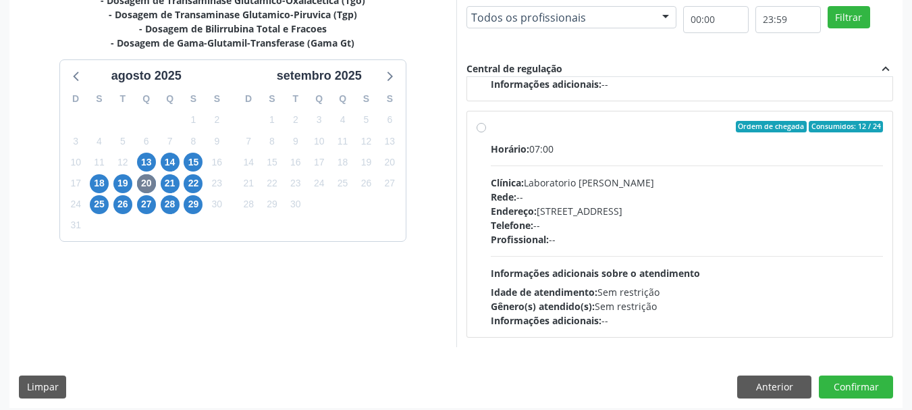
scroll to position [397, 0]
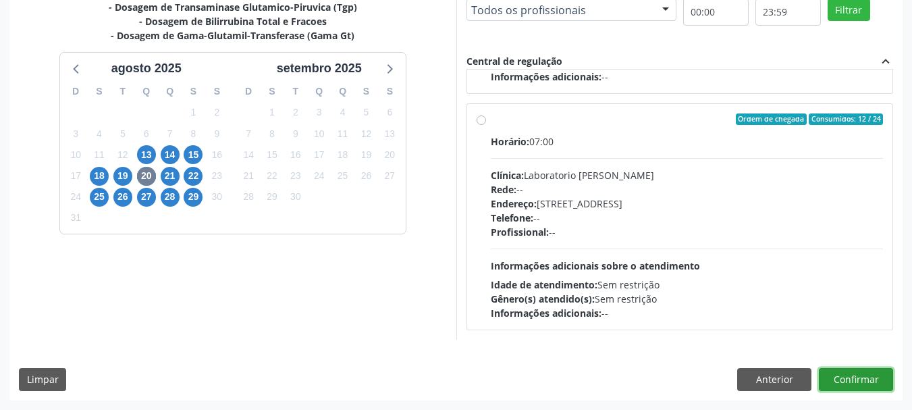
drag, startPoint x: 851, startPoint y: 376, endPoint x: 817, endPoint y: 371, distance: 34.8
click at [850, 377] on button "Confirmar" at bounding box center [856, 379] width 74 height 23
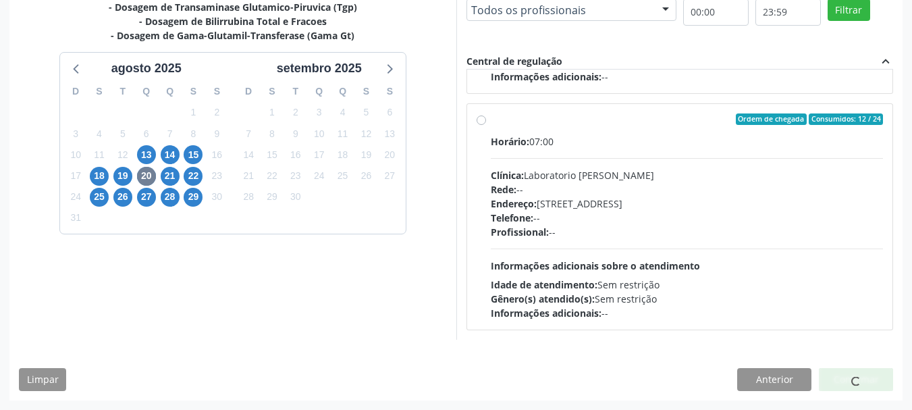
scroll to position [40, 0]
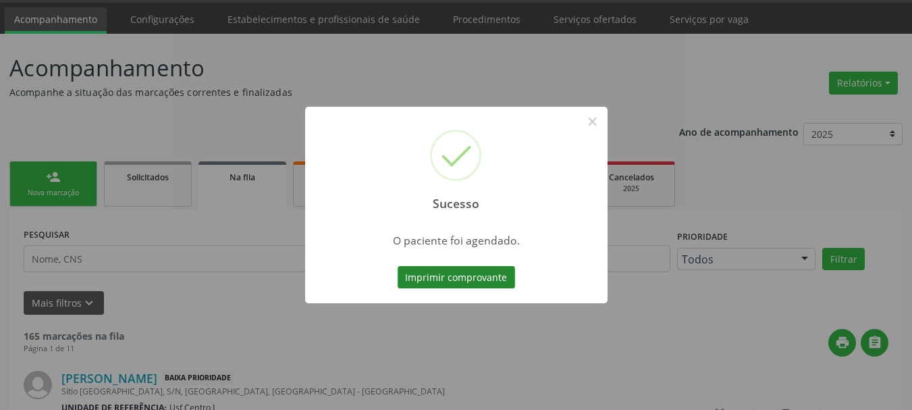
click at [430, 275] on button "Imprimir comprovante" at bounding box center [456, 277] width 117 height 23
